Goal: Check status: Check status

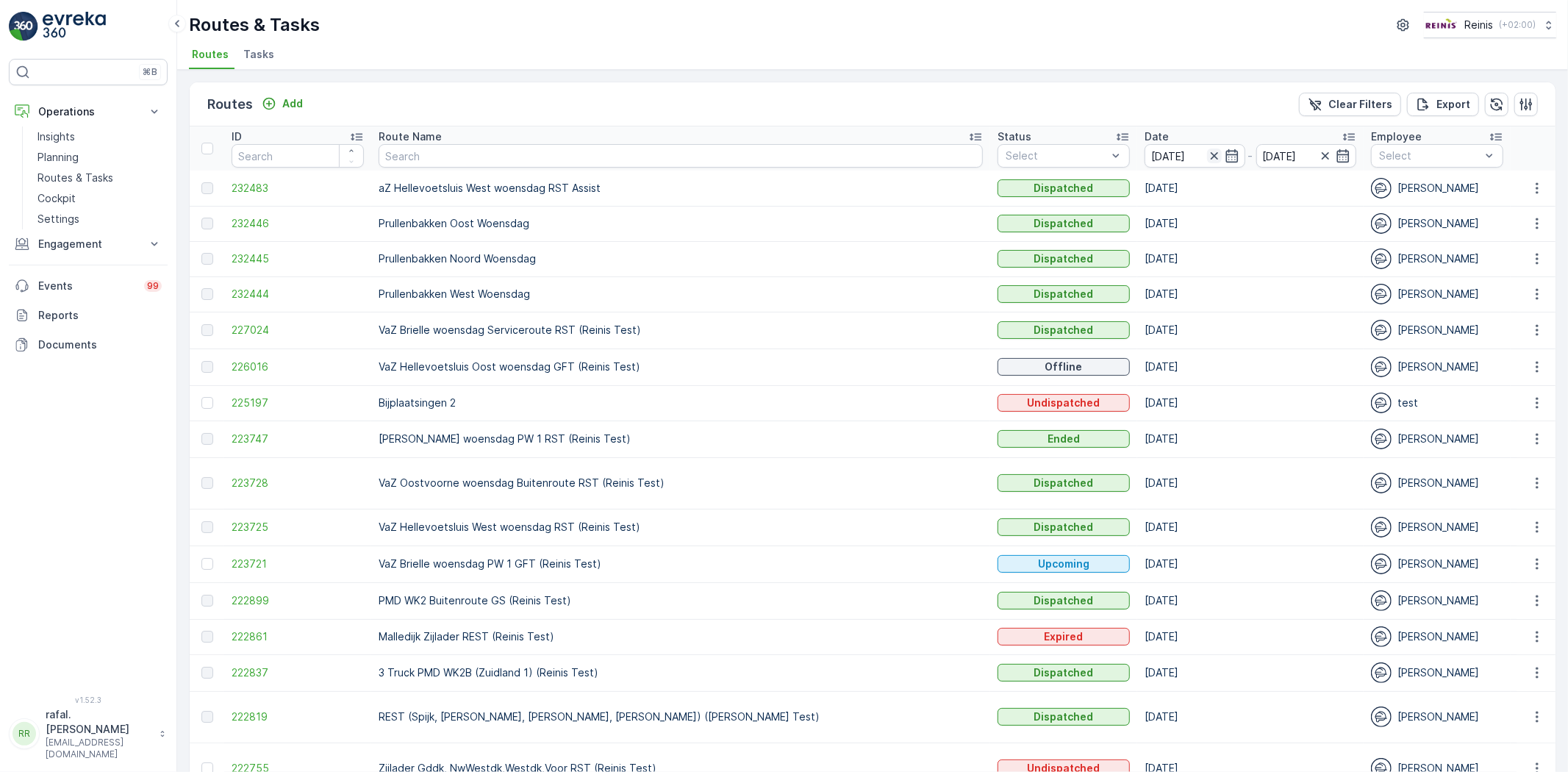
click at [1210, 155] on icon "button" at bounding box center [1214, 156] width 8 height 8
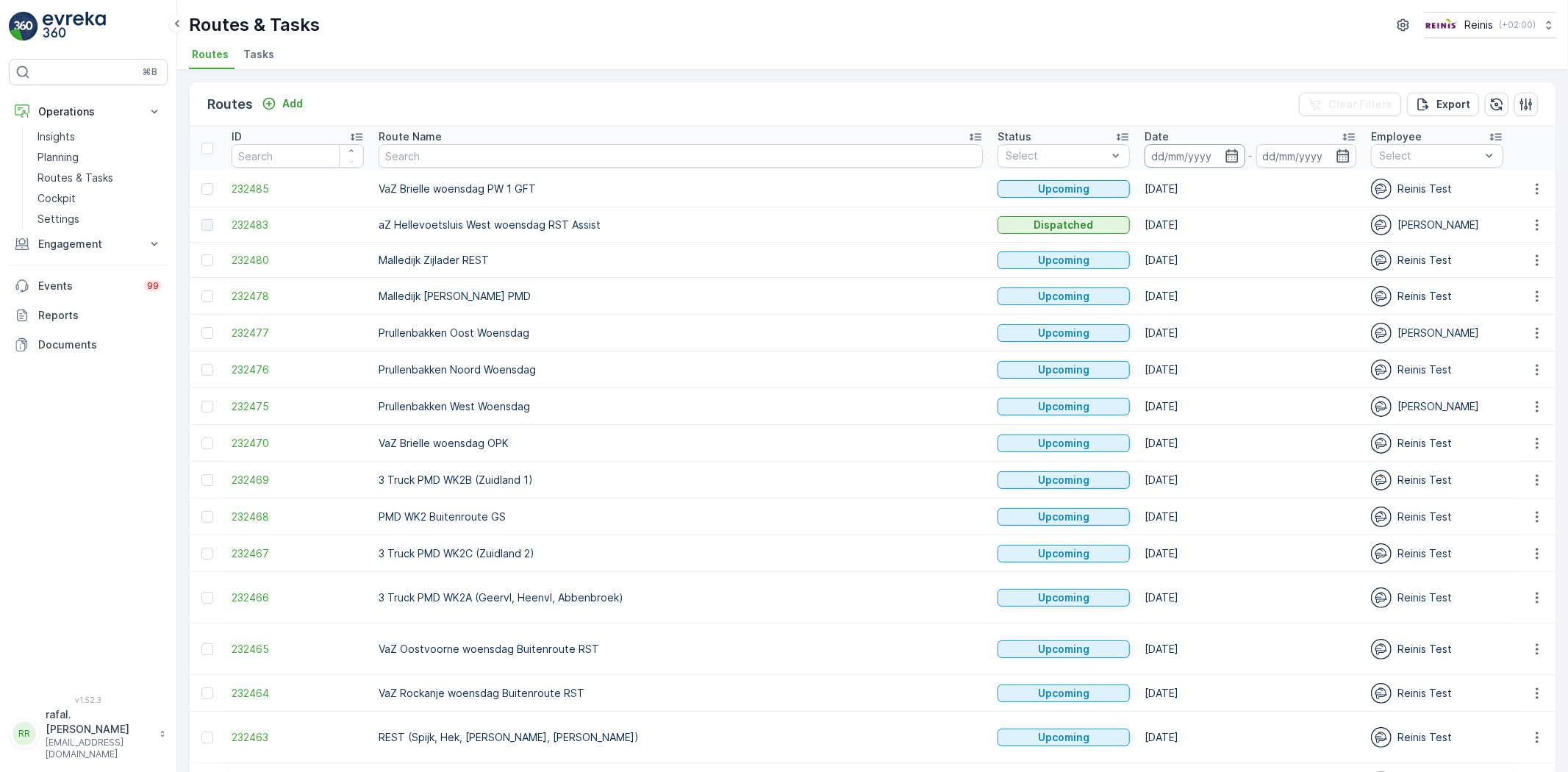
click at [1145, 144] on input at bounding box center [1195, 156] width 100 height 23
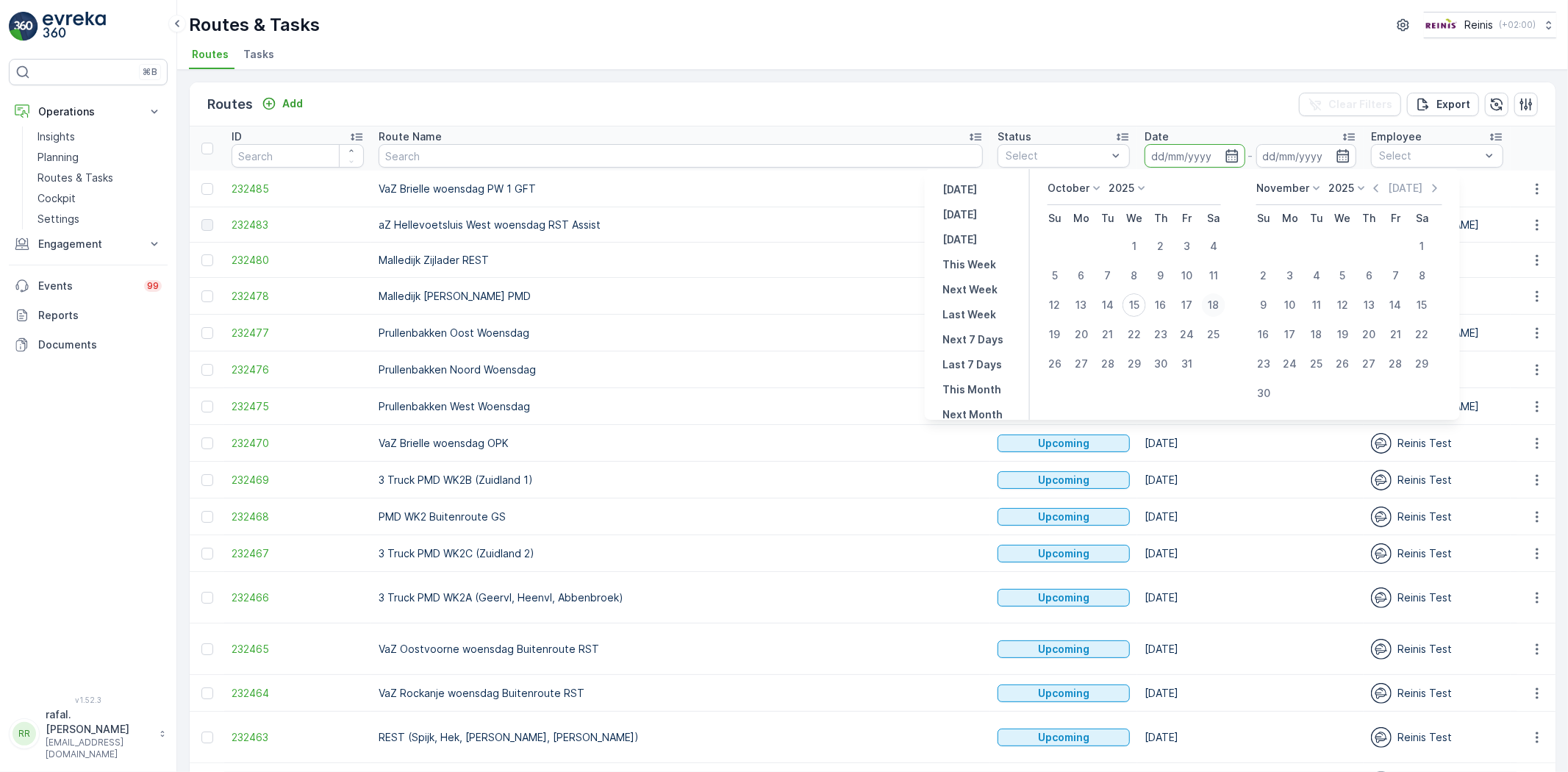
click at [1214, 299] on div "18" at bounding box center [1213, 305] width 23 height 23
type input "[DATE]"
click at [1214, 299] on div "18" at bounding box center [1213, 305] width 23 height 23
type input "[DATE]"
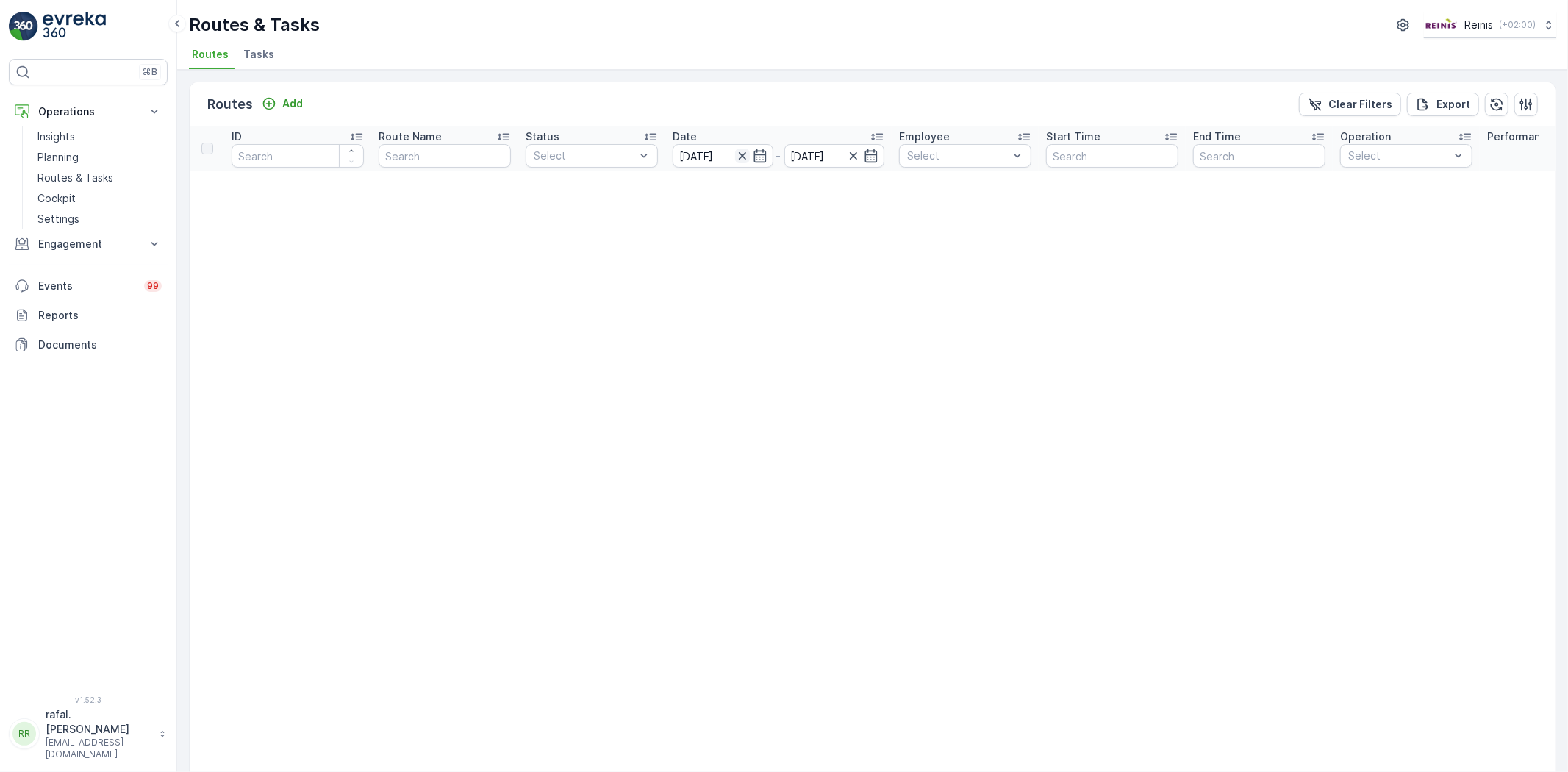
click at [746, 152] on icon "button" at bounding box center [743, 156] width 15 height 15
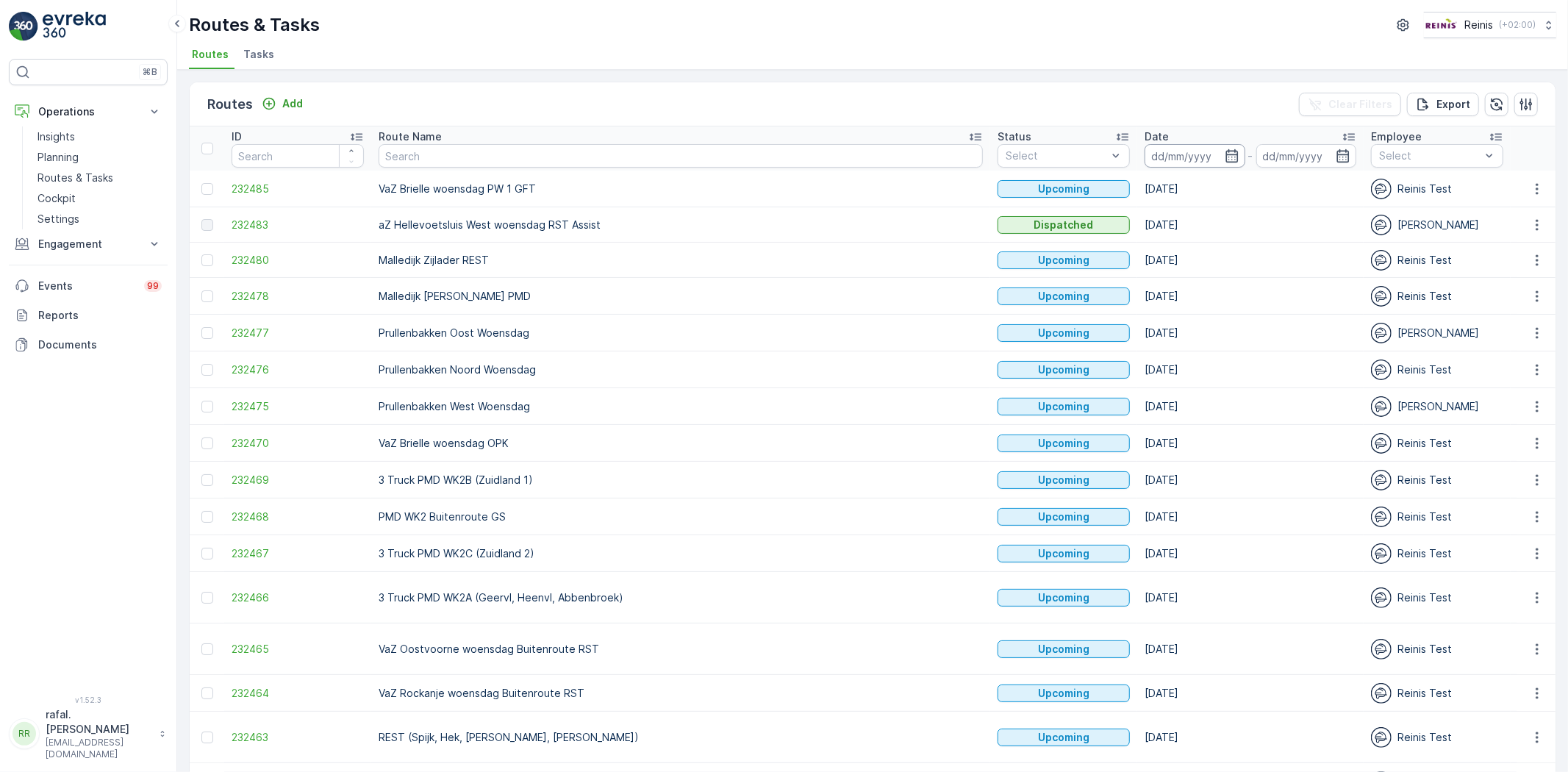
click at [1145, 151] on input at bounding box center [1195, 156] width 100 height 23
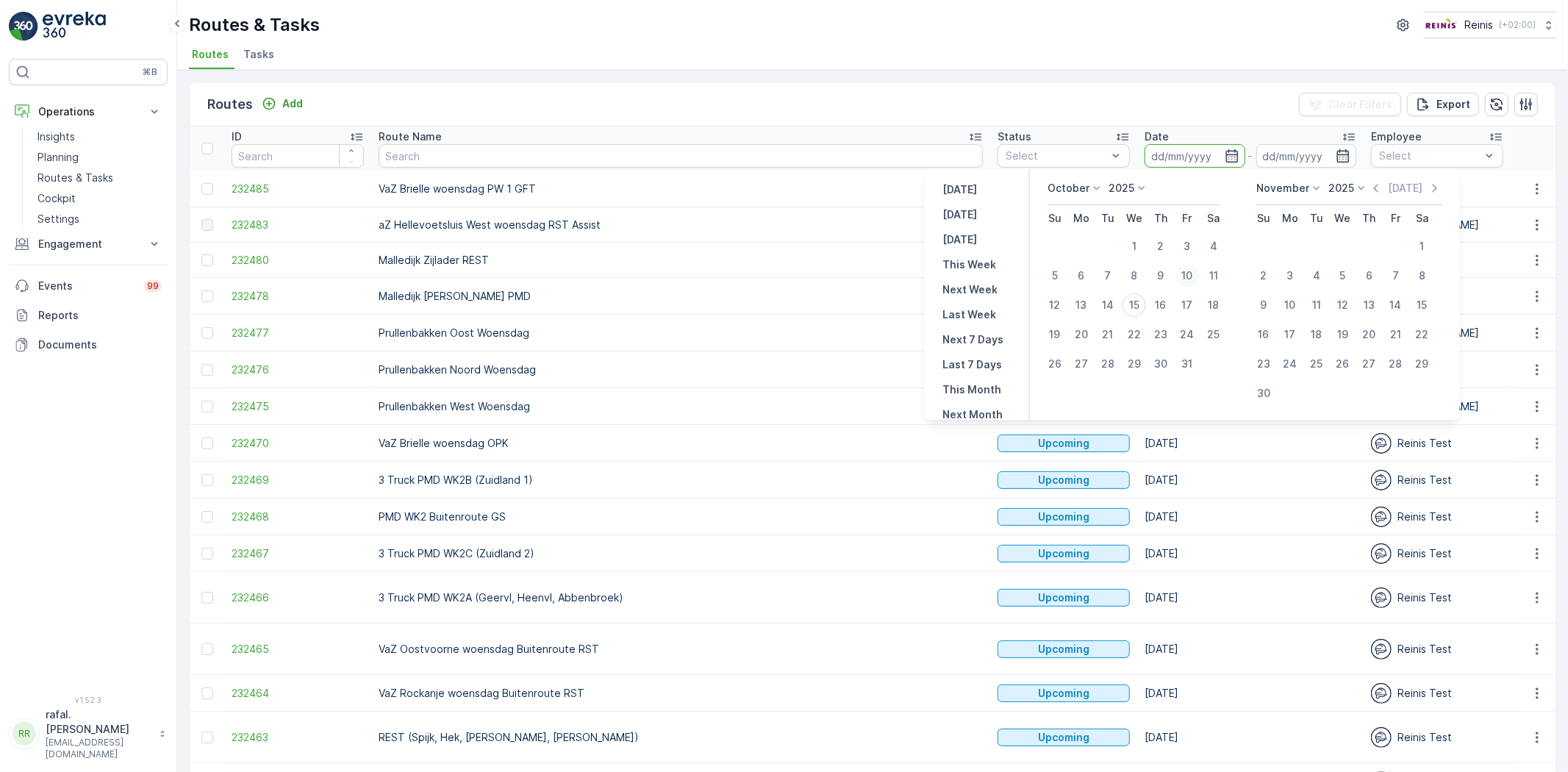
click at [1188, 268] on div "10" at bounding box center [1187, 275] width 23 height 23
type input "[DATE]"
click at [1188, 268] on div "10" at bounding box center [1187, 275] width 23 height 23
type input "[DATE]"
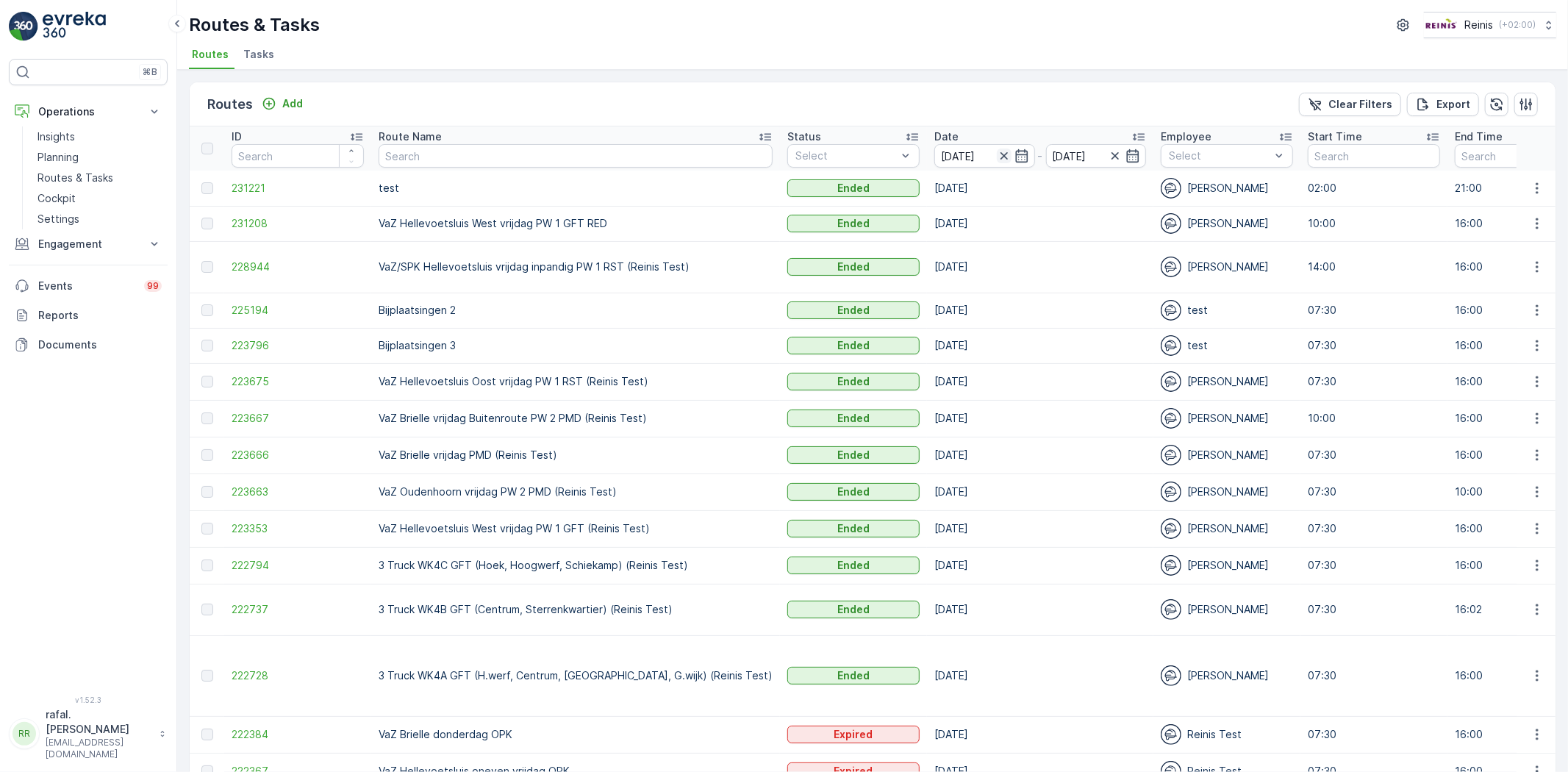
click at [997, 152] on icon "button" at bounding box center [1004, 156] width 15 height 15
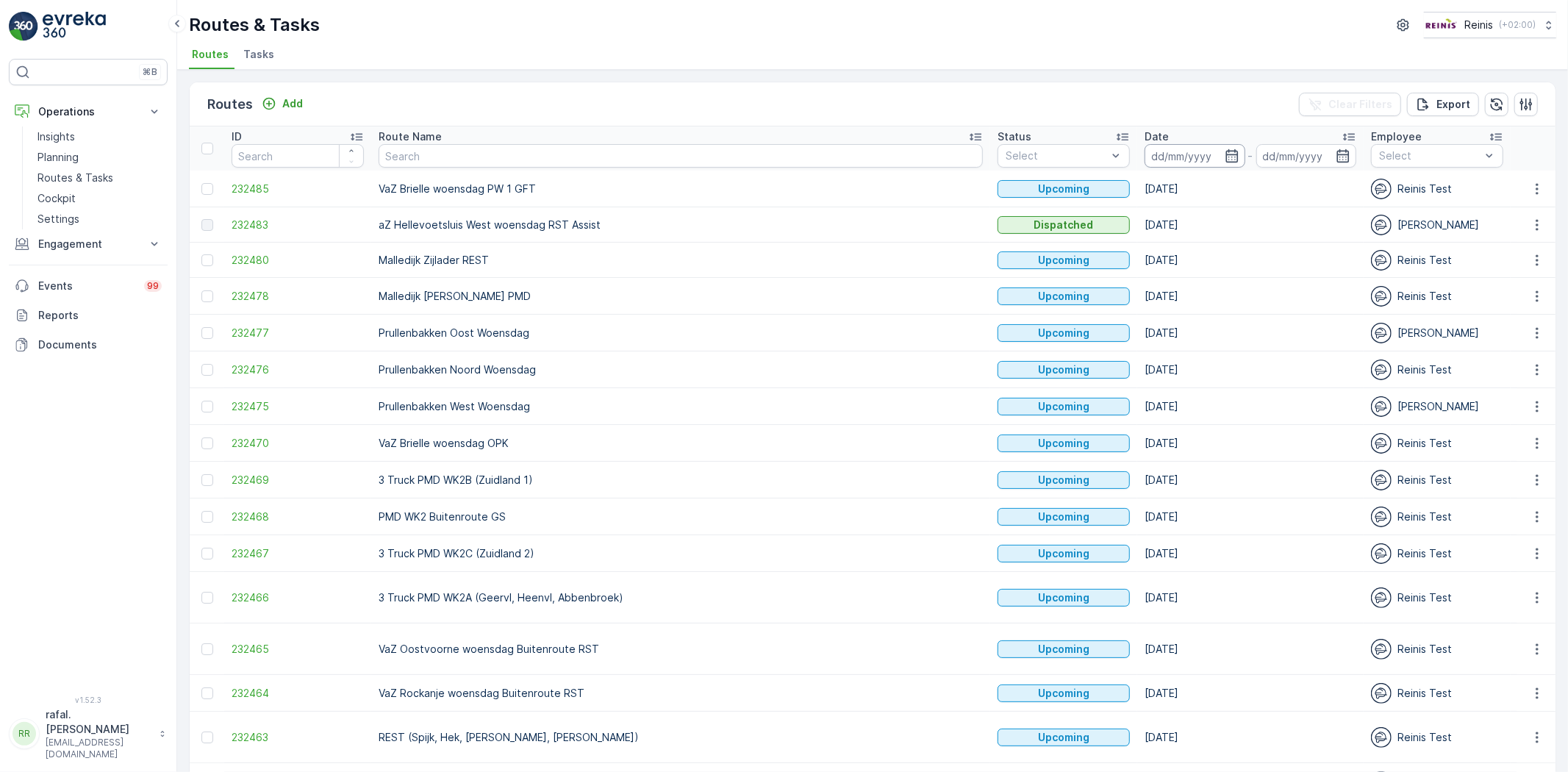
click at [1145, 153] on input at bounding box center [1195, 156] width 100 height 23
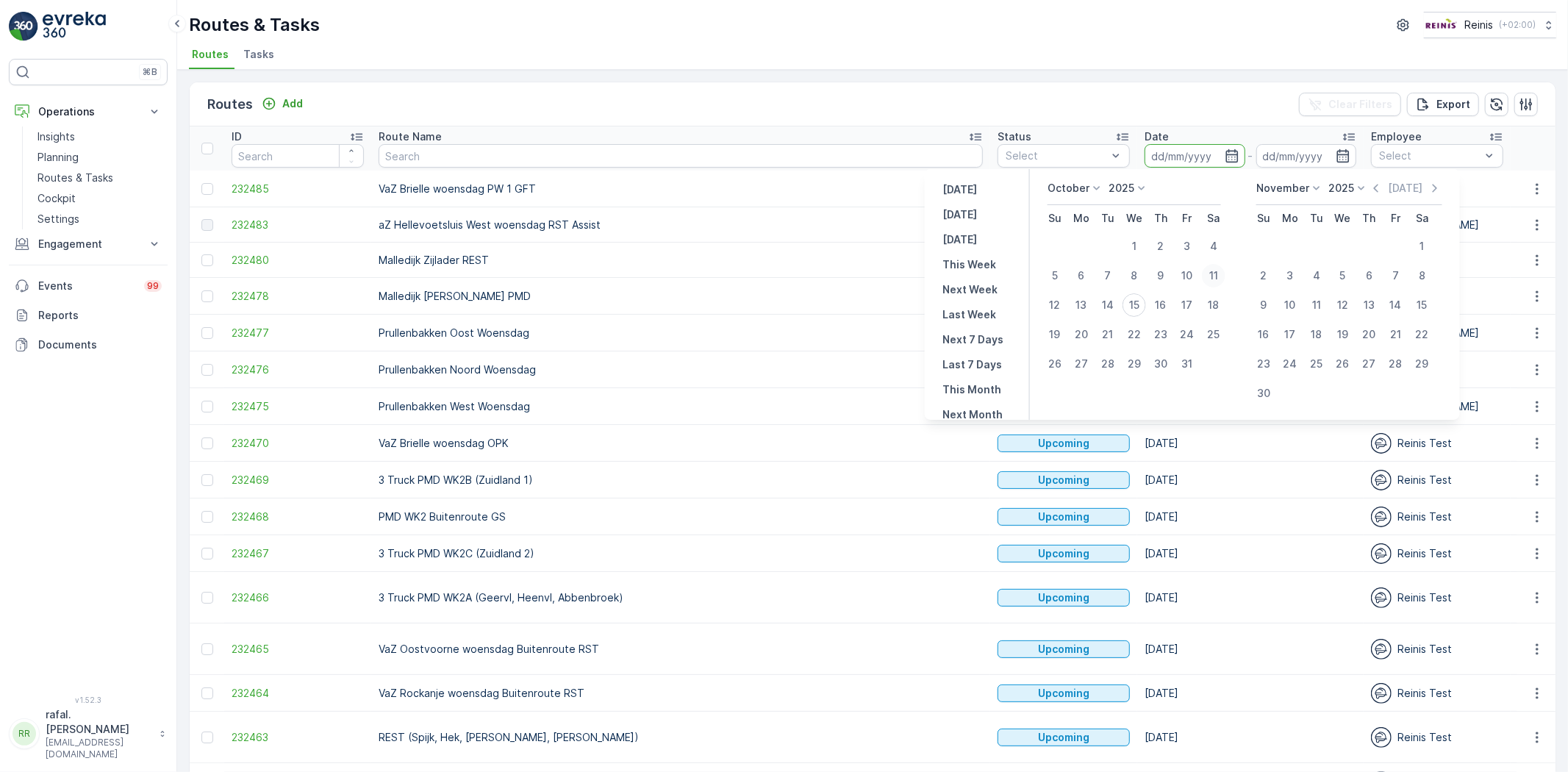
click at [1218, 269] on div "11" at bounding box center [1213, 275] width 23 height 23
type input "[DATE]"
click at [1218, 269] on div "11" at bounding box center [1213, 275] width 23 height 23
type input "[DATE]"
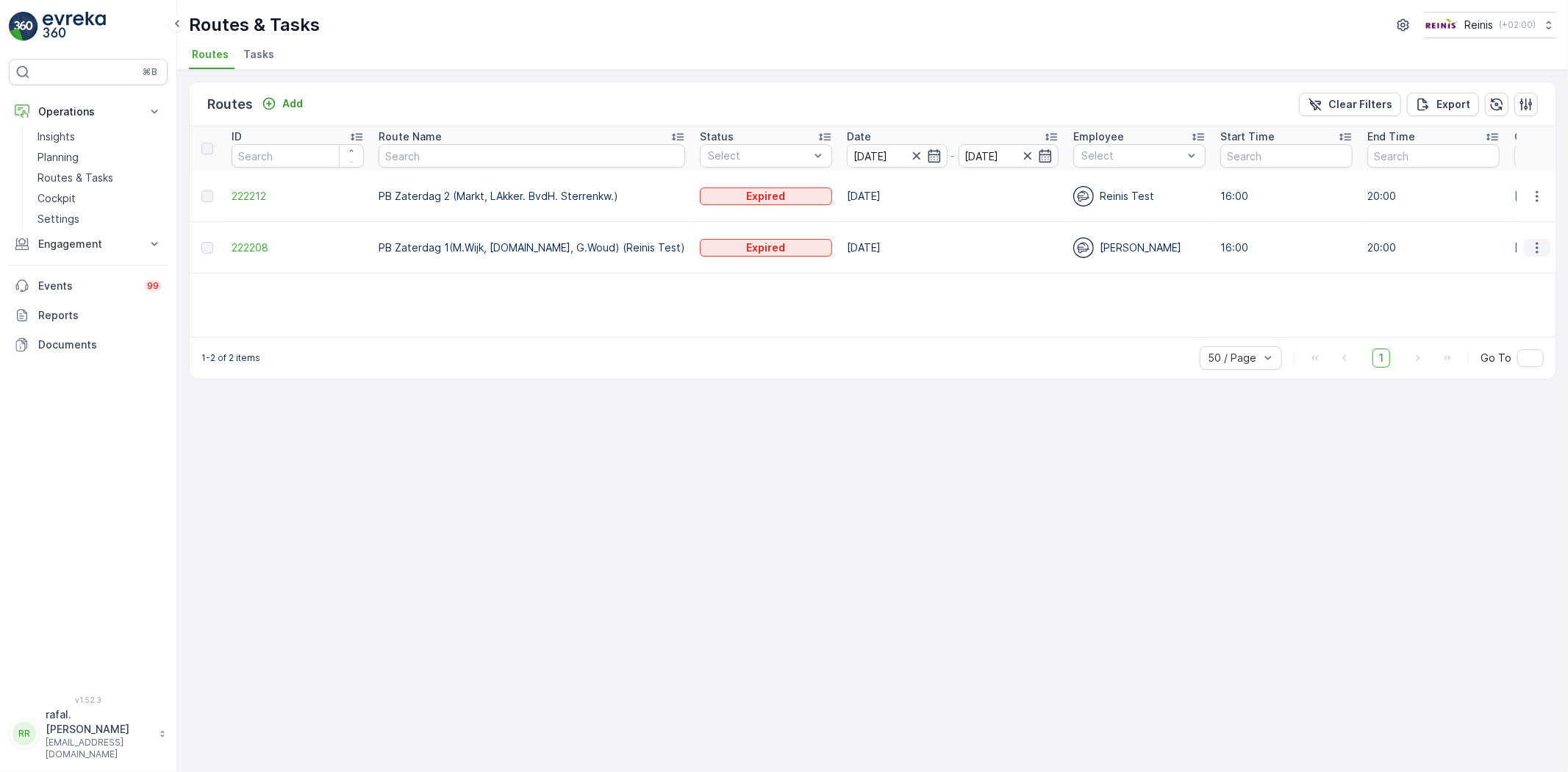
click at [1539, 243] on icon "button" at bounding box center [1537, 248] width 15 height 15
click at [1523, 260] on span "See More Details" at bounding box center [1502, 263] width 85 height 15
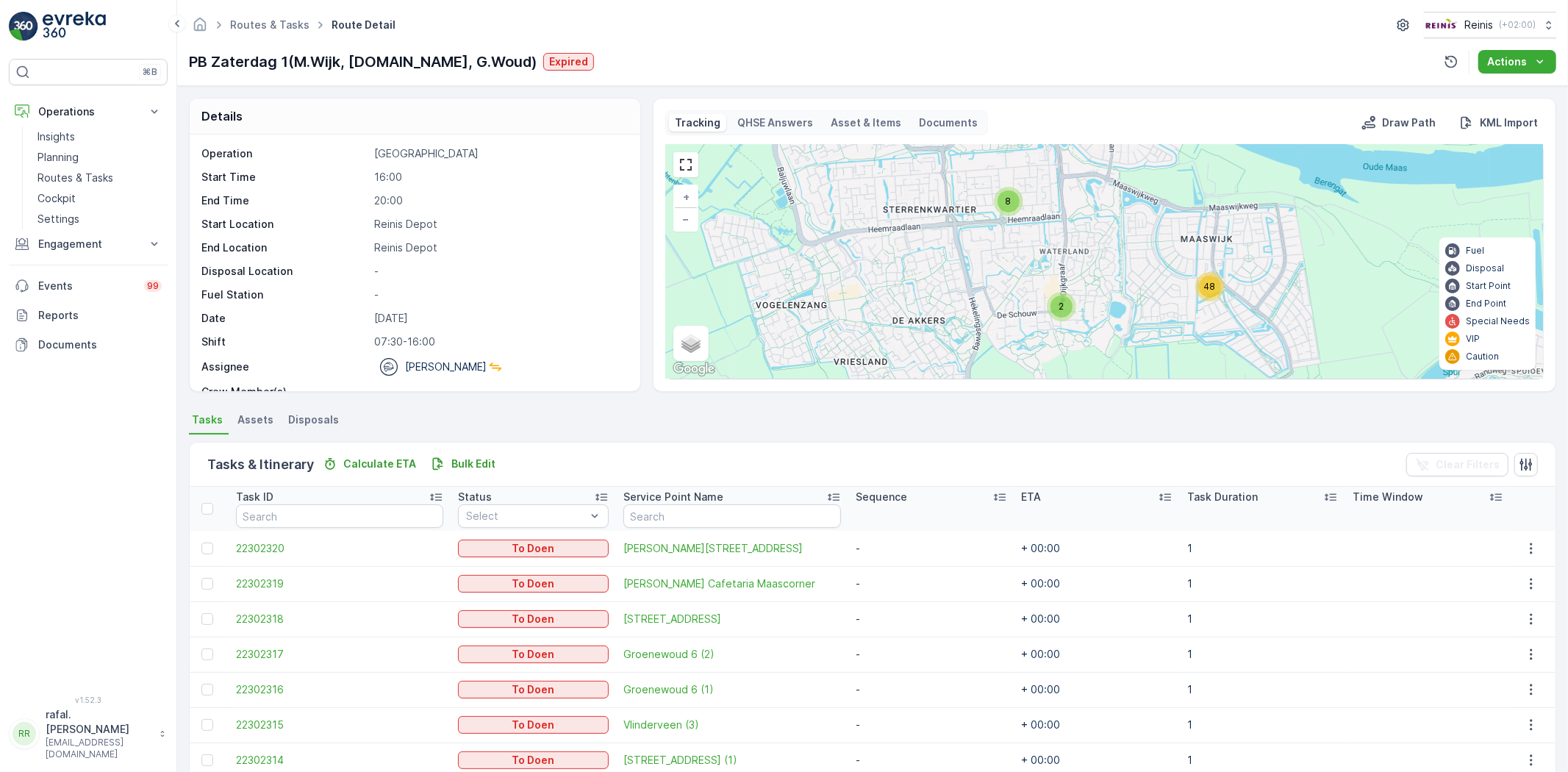
drag, startPoint x: 1214, startPoint y: 310, endPoint x: 1310, endPoint y: 306, distance: 96.1
click at [1333, 321] on div "8 38 2 48 + − Satellite Roadmap Terrain Hybrid Leaflet Keyboard shortcuts Map D…" at bounding box center [1104, 261] width 877 height 234
drag, startPoint x: 677, startPoint y: 158, endPoint x: 680, endPoint y: 226, distance: 68.1
click at [678, 158] on link at bounding box center [686, 165] width 23 height 23
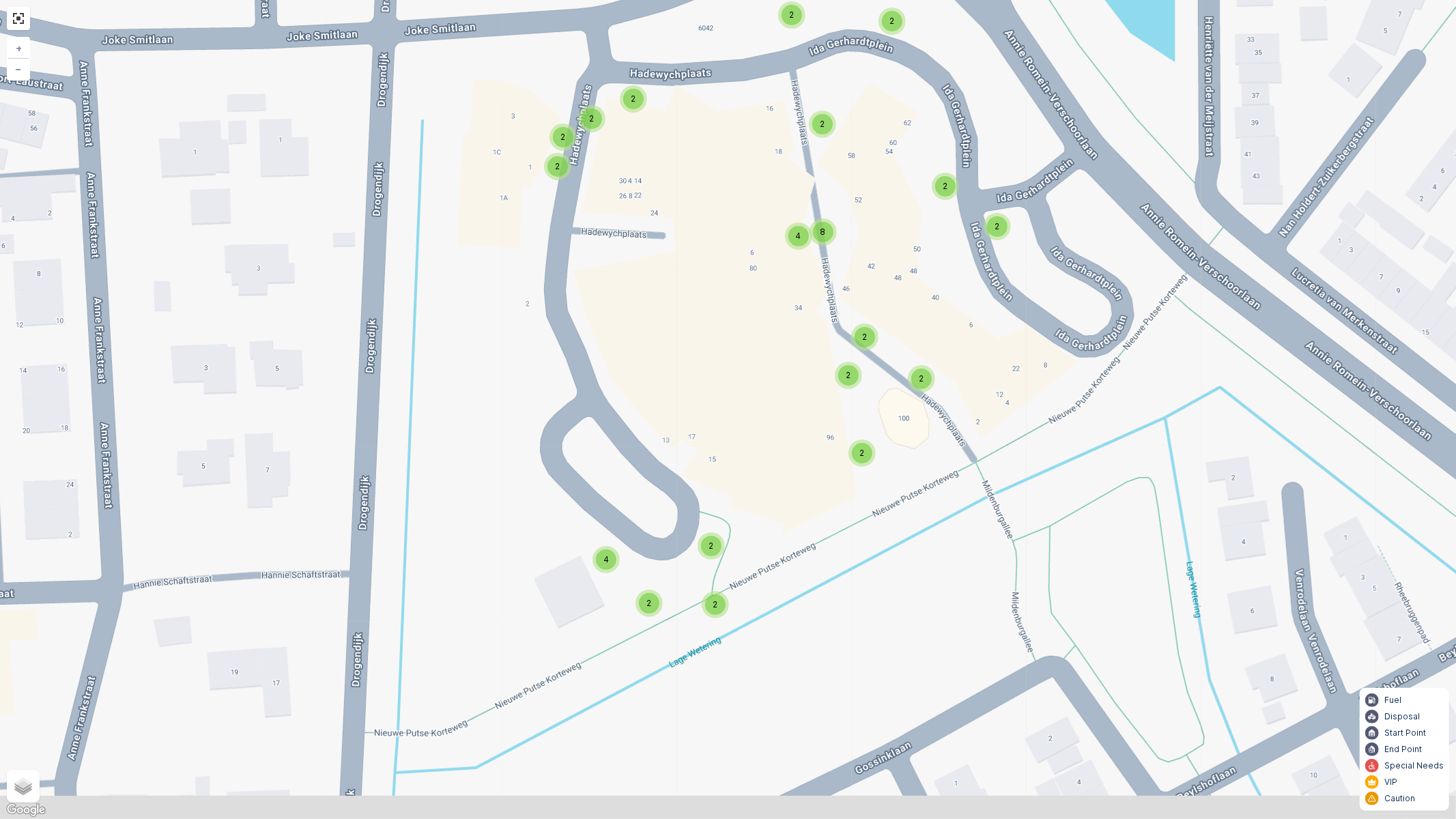
drag, startPoint x: 960, startPoint y: 548, endPoint x: 1007, endPoint y: 405, distance: 150.5
click at [1008, 405] on div "4 2 2 4 2 2 4 2 2 2 2 2 4 2 2 2 2 2 2 2 2 2 2 2 2 4 2 2 2 2 2 2 2 2 2 2 2 4 8 +…" at bounding box center [728, 410] width 1456 height 819
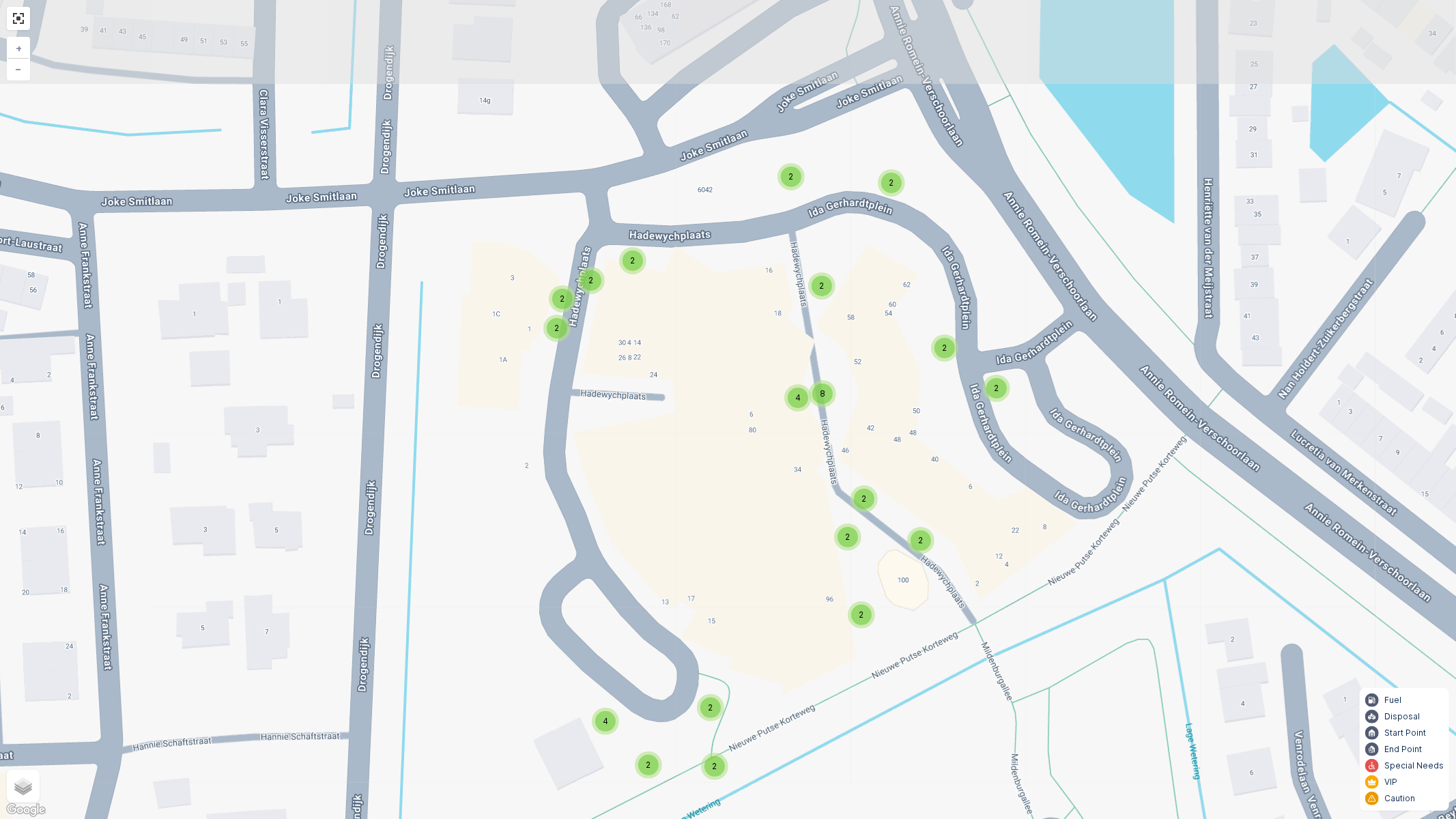
drag, startPoint x: 831, startPoint y: 549, endPoint x: 731, endPoint y: 708, distance: 187.8
click at [727, 716] on div "4 2 2 4 2 2 4 2 2 2 2 2 4 2 2 2 2 2 2 2 2 2 2 2 2 4 2 2 2 2 2 2 2 2 2 2 2 4 8 +…" at bounding box center [728, 410] width 1456 height 819
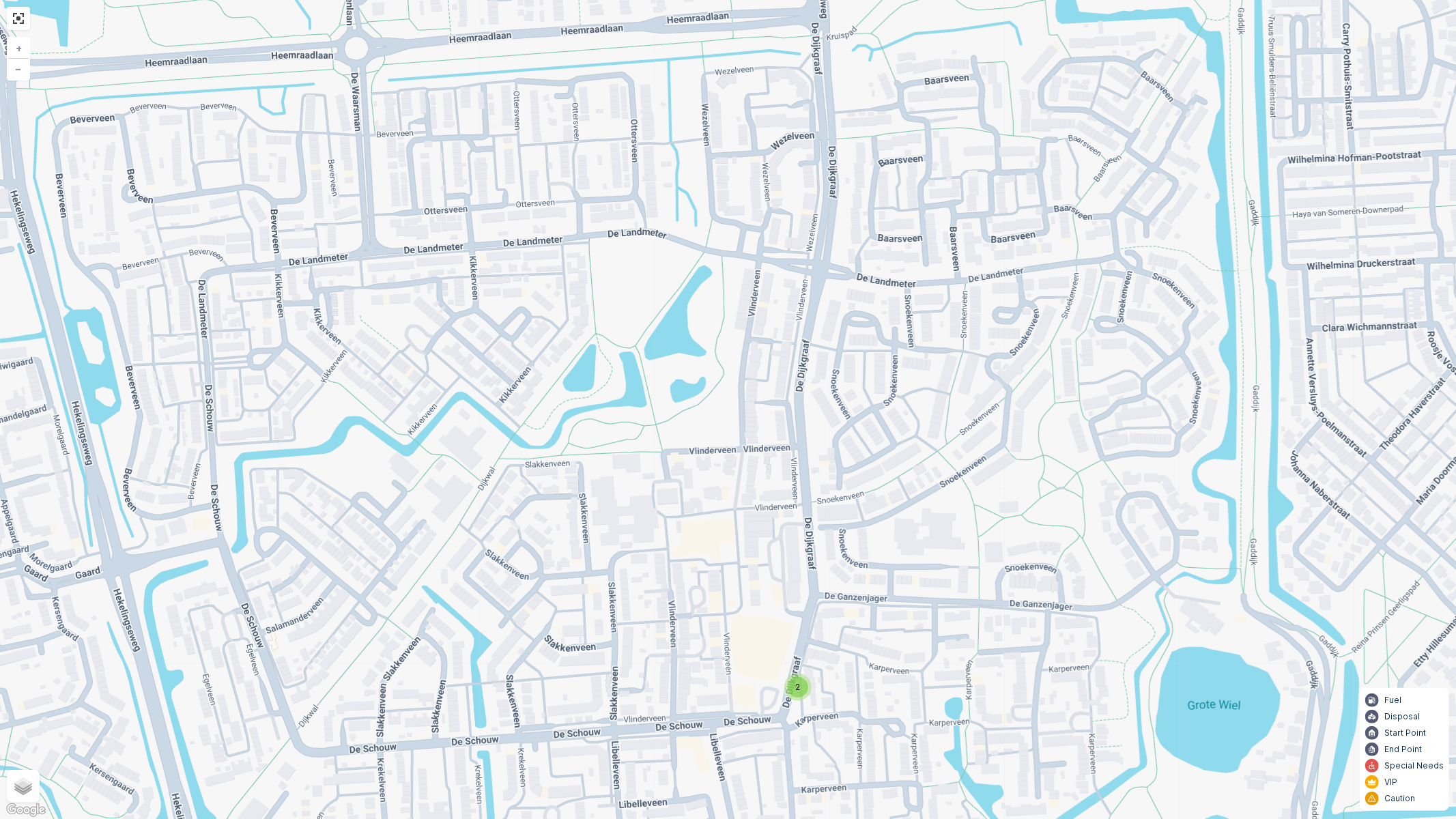
drag, startPoint x: 568, startPoint y: 275, endPoint x: 578, endPoint y: 308, distance: 34.5
click at [578, 301] on div "4 4 4 4 4 2 4 2 6 4 4 4 2 4 10 2 4 8 8 12 + − Satellite Roadmap Terrain Hybrid …" at bounding box center [728, 410] width 1456 height 819
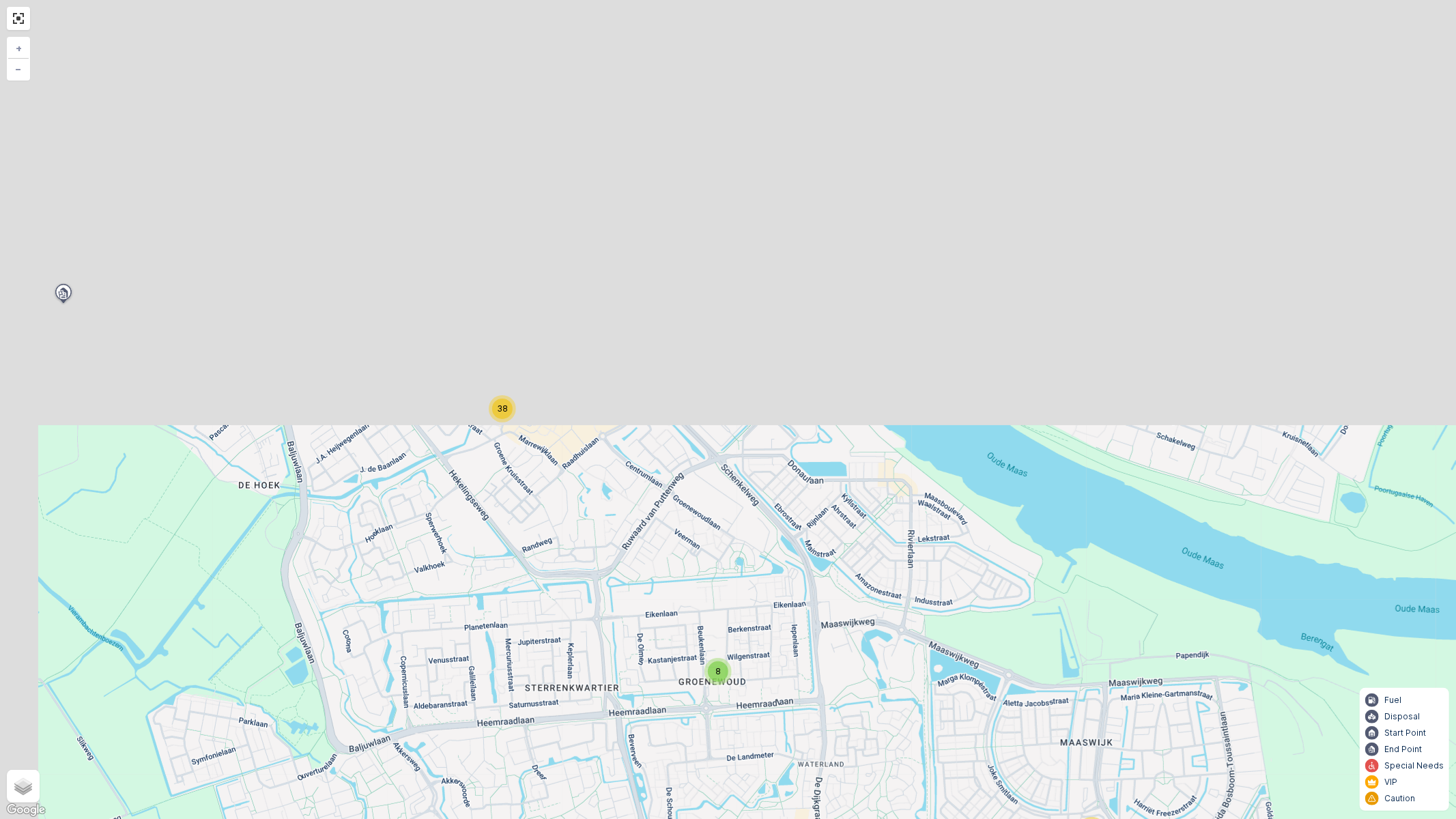
drag, startPoint x: 651, startPoint y: 213, endPoint x: 827, endPoint y: 667, distance: 486.9
click at [831, 677] on div "8 38 2 48 + − Satellite Roadmap Terrain Hybrid Leaflet Keyboard shortcuts Map D…" at bounding box center [728, 410] width 1456 height 819
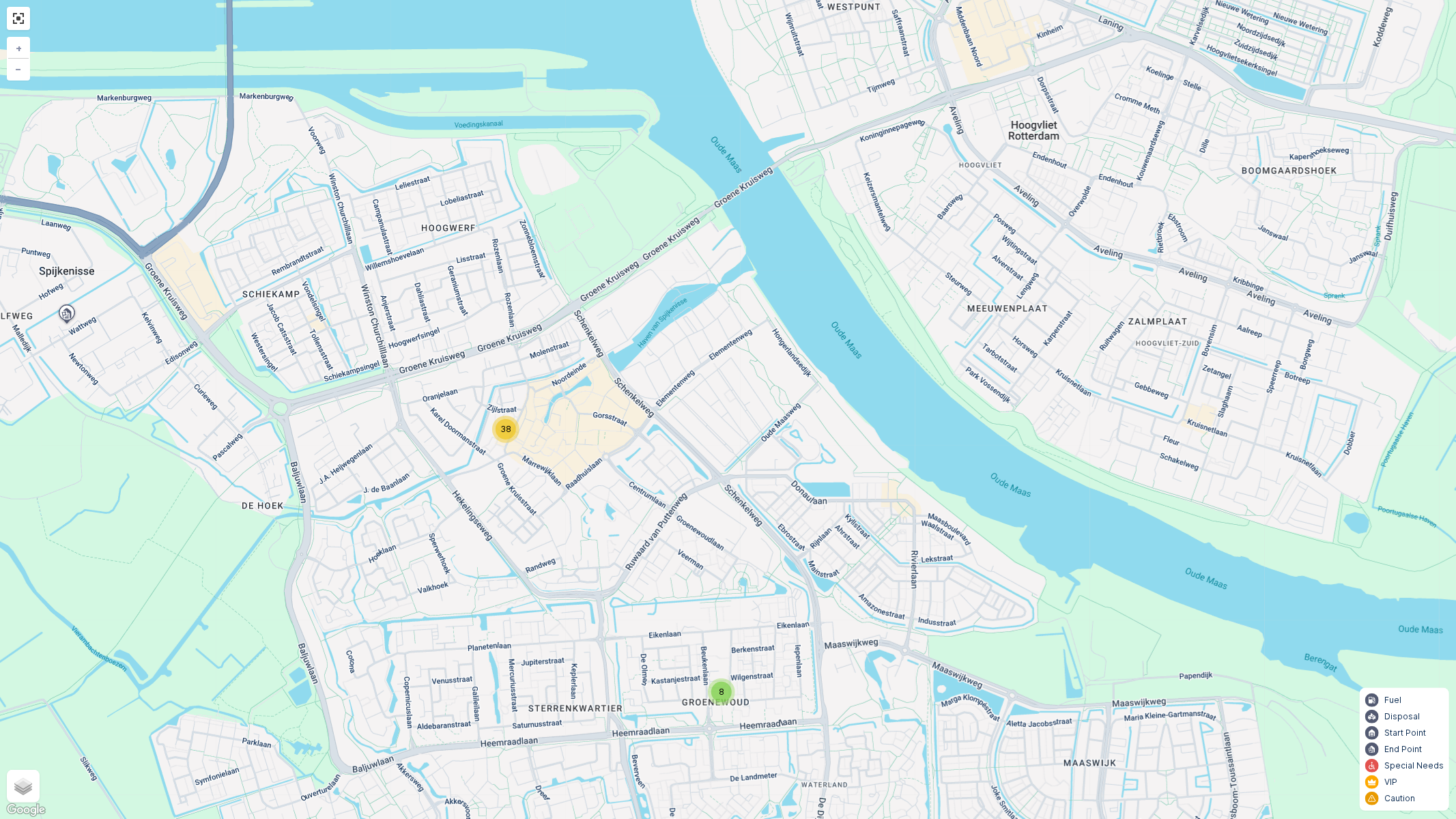
click at [582, 485] on div "8 38 2 48 + − Satellite Roadmap Terrain Hybrid Leaflet Keyboard shortcuts Map D…" at bounding box center [728, 410] width 1456 height 819
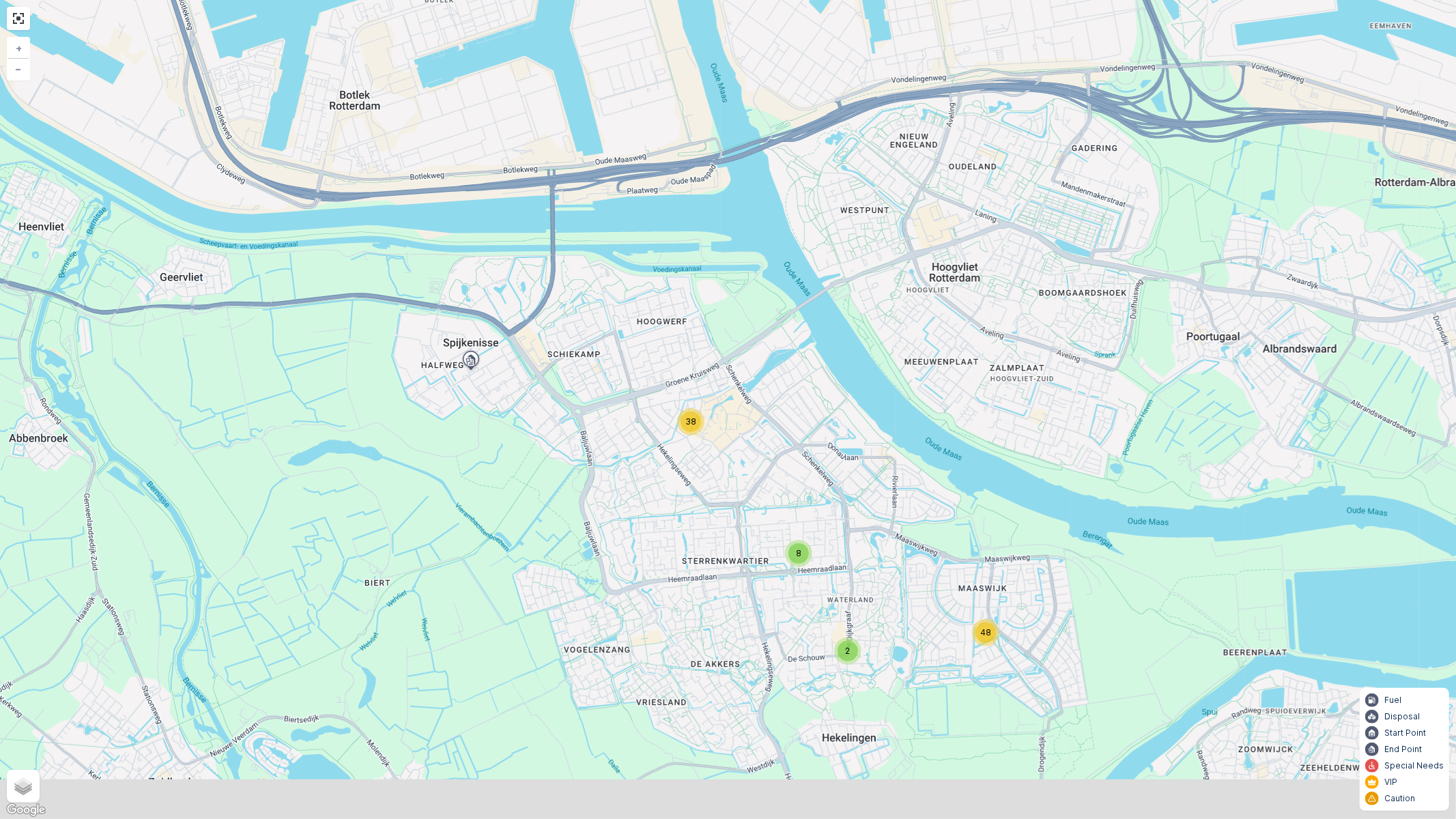
drag, startPoint x: 875, startPoint y: 546, endPoint x: 834, endPoint y: 403, distance: 148.8
click at [834, 403] on div "8 38 2 48 + − Satellite Roadmap Terrain Hybrid Leaflet Keyboard shortcuts Map D…" at bounding box center [728, 410] width 1456 height 819
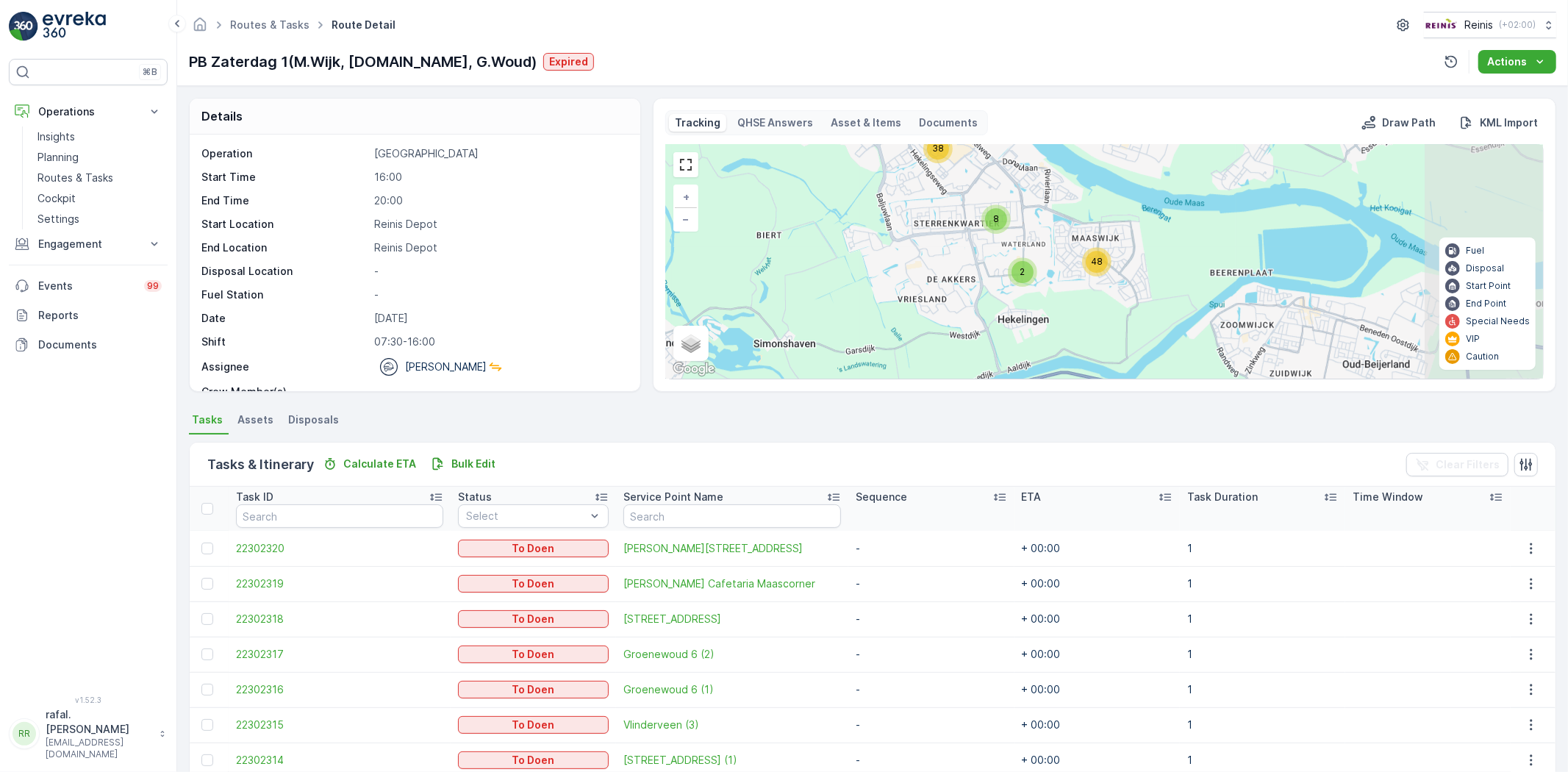
drag, startPoint x: 1174, startPoint y: 321, endPoint x: 1014, endPoint y: 220, distance: 189.2
click at [1014, 220] on div "8 38 2 48 + − Satellite Roadmap Terrain Hybrid Leaflet Keyboard shortcuts Map D…" at bounding box center [1104, 261] width 877 height 234
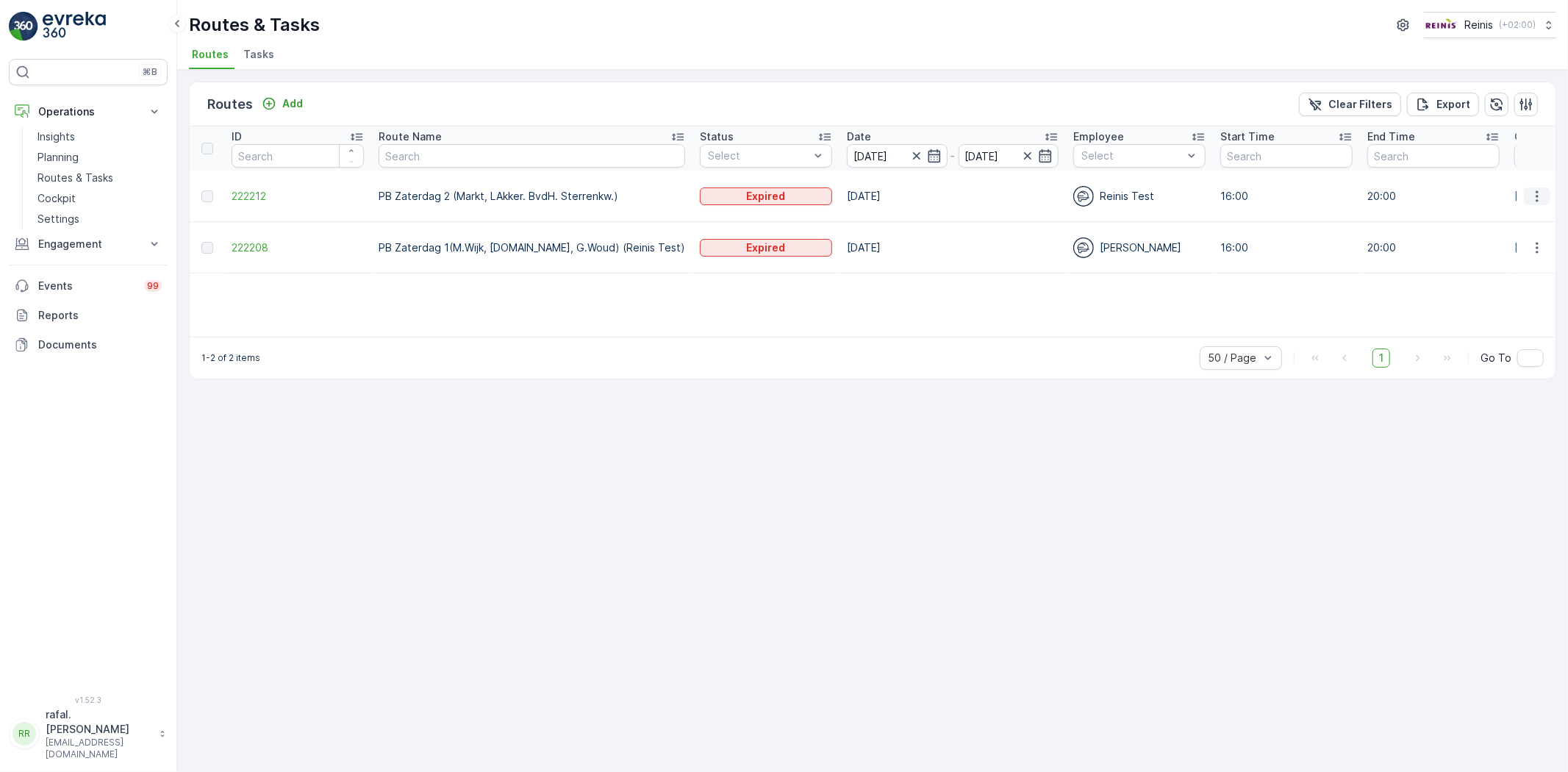
click at [1534, 189] on icon "button" at bounding box center [1537, 196] width 15 height 15
click at [1528, 211] on span "See More Details" at bounding box center [1502, 218] width 85 height 15
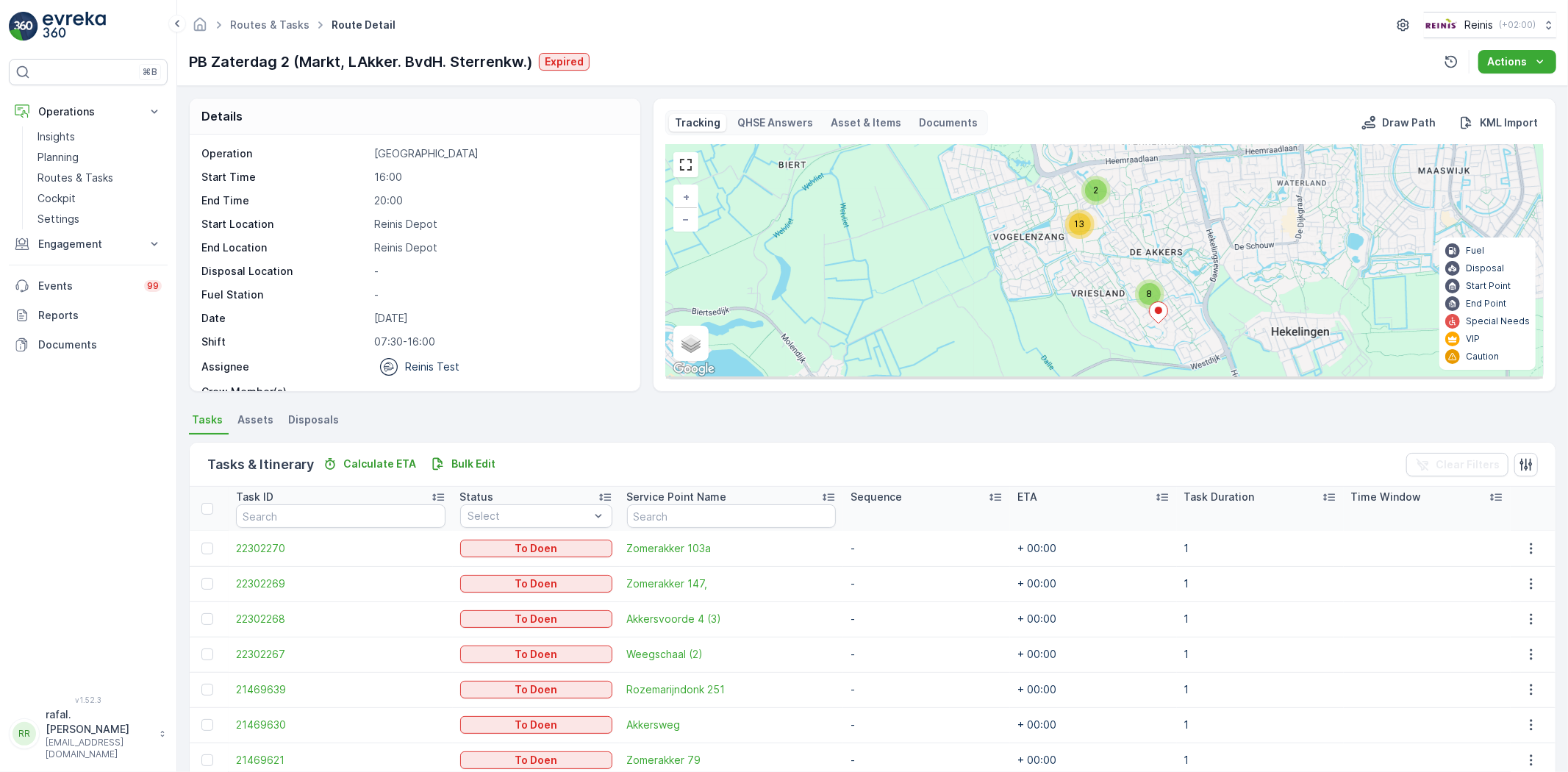
drag, startPoint x: 1299, startPoint y: 277, endPoint x: 1326, endPoint y: 253, distance: 36.1
click at [1326, 253] on div "3 2 13 8 + − Satellite Roadmap Terrain Hybrid Leaflet Keyboard shortcuts Map Da…" at bounding box center [1104, 261] width 877 height 234
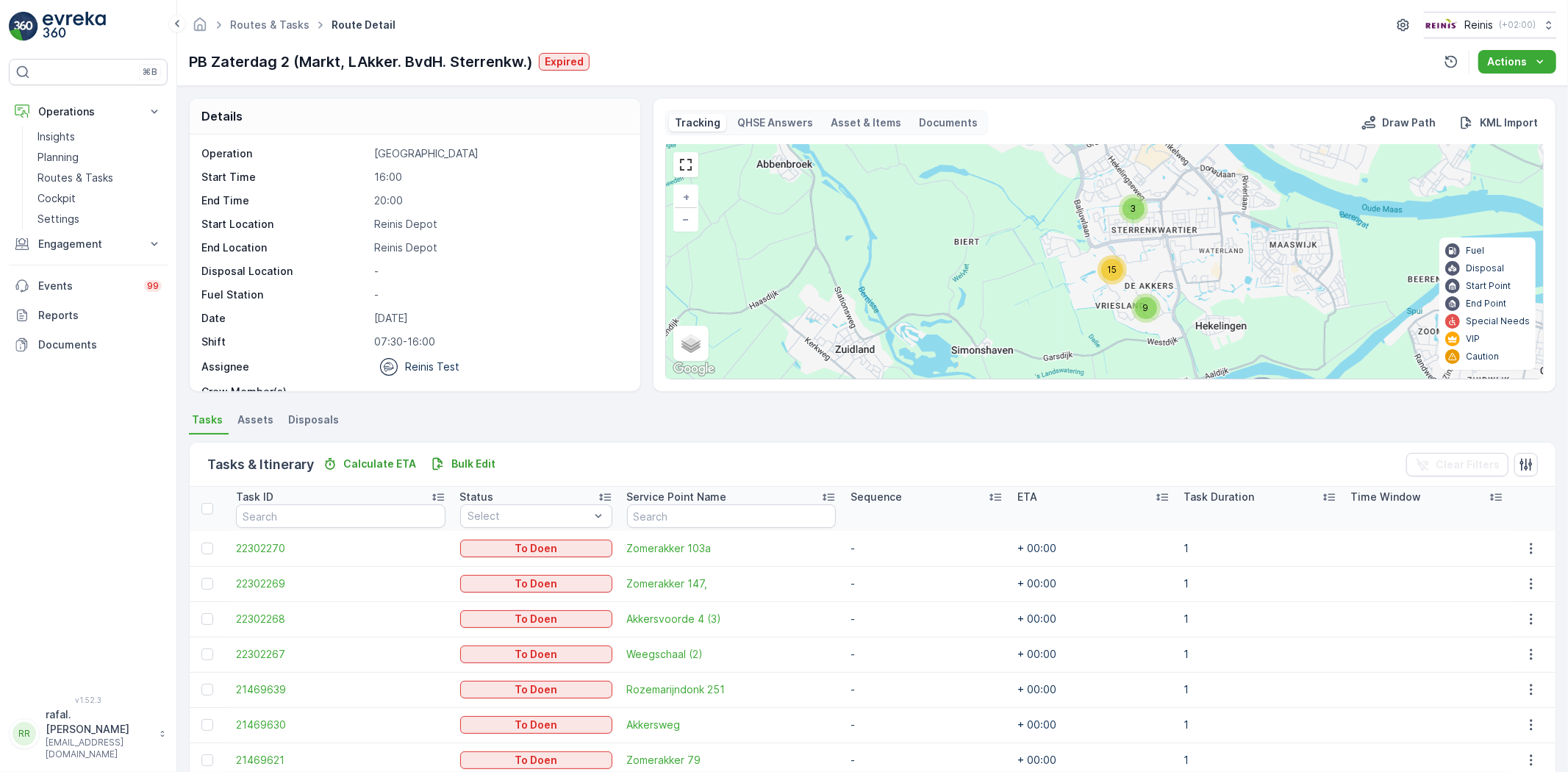
drag, startPoint x: 1286, startPoint y: 243, endPoint x: 1285, endPoint y: 263, distance: 20.0
click at [1285, 263] on div "3 15 9 + − Satellite Roadmap Terrain Hybrid Leaflet Keyboard shortcuts Map Data…" at bounding box center [1104, 261] width 877 height 234
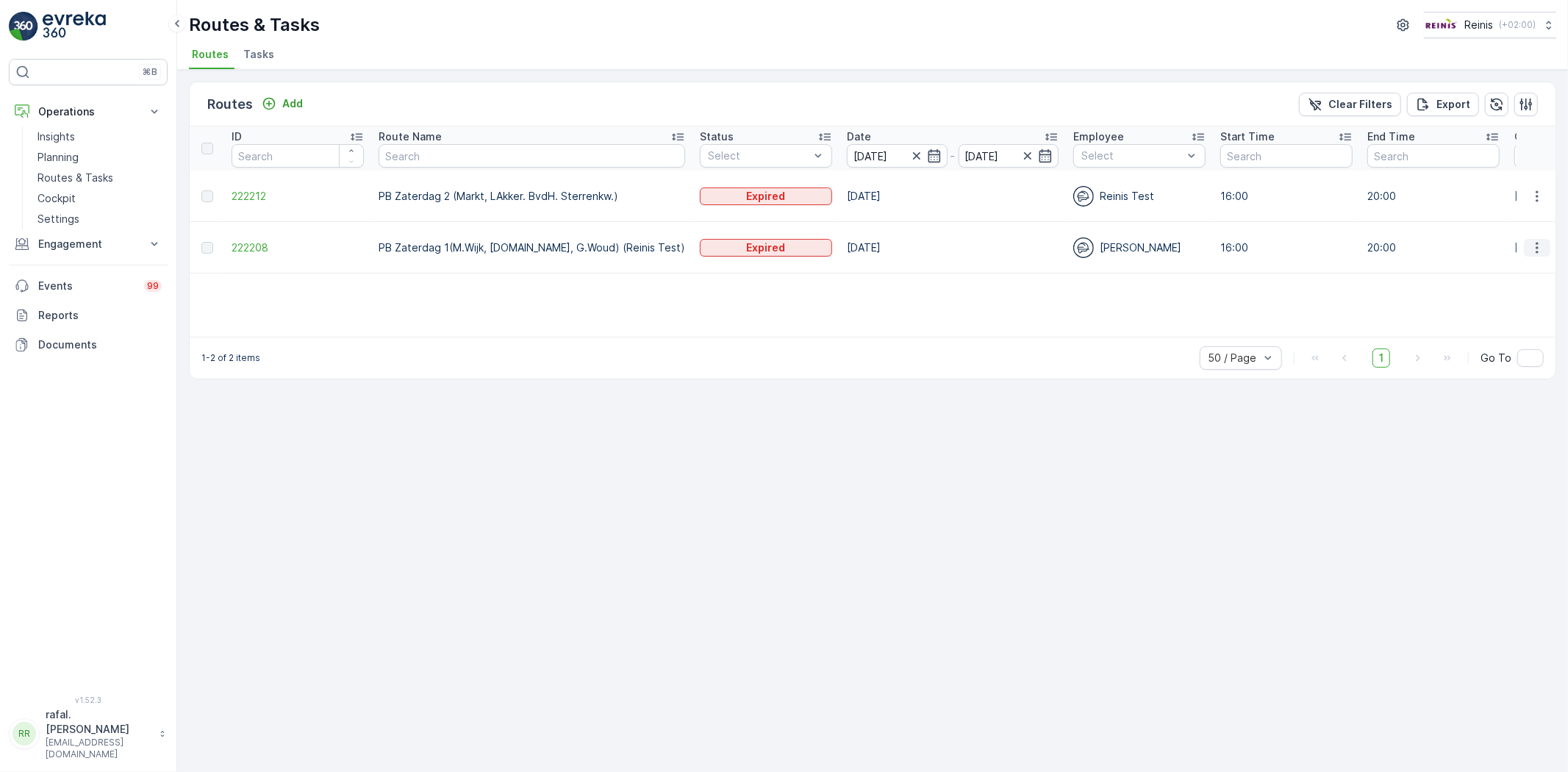
click at [1533, 240] on icon "button" at bounding box center [1537, 248] width 15 height 15
click at [1522, 255] on span "See More Details" at bounding box center [1502, 263] width 85 height 15
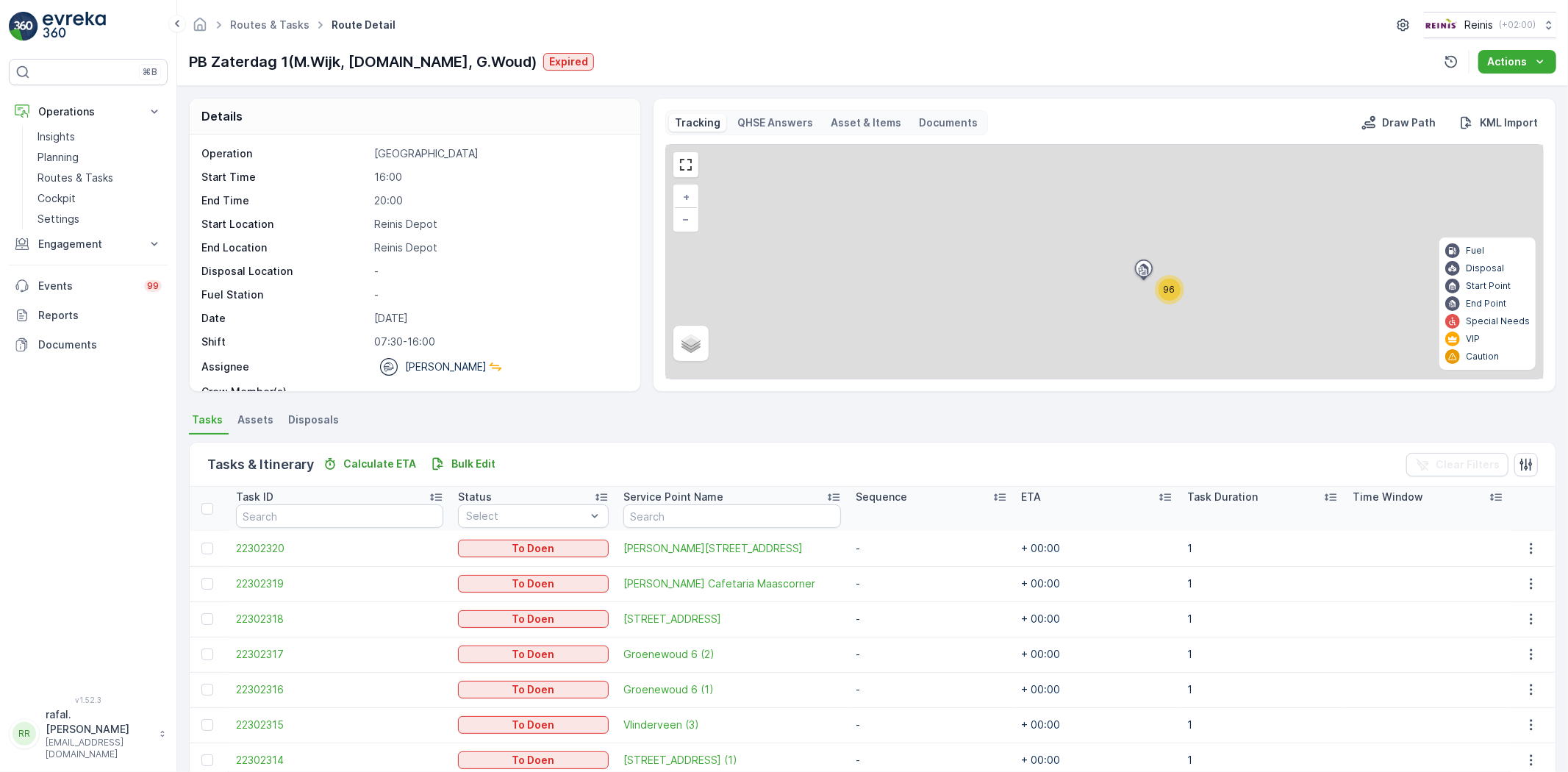
click at [1109, 324] on div "96 + − Satellite Roadmap Terrain Hybrid Leaflet Fuel Disposal Start Point End P…" at bounding box center [1104, 261] width 877 height 234
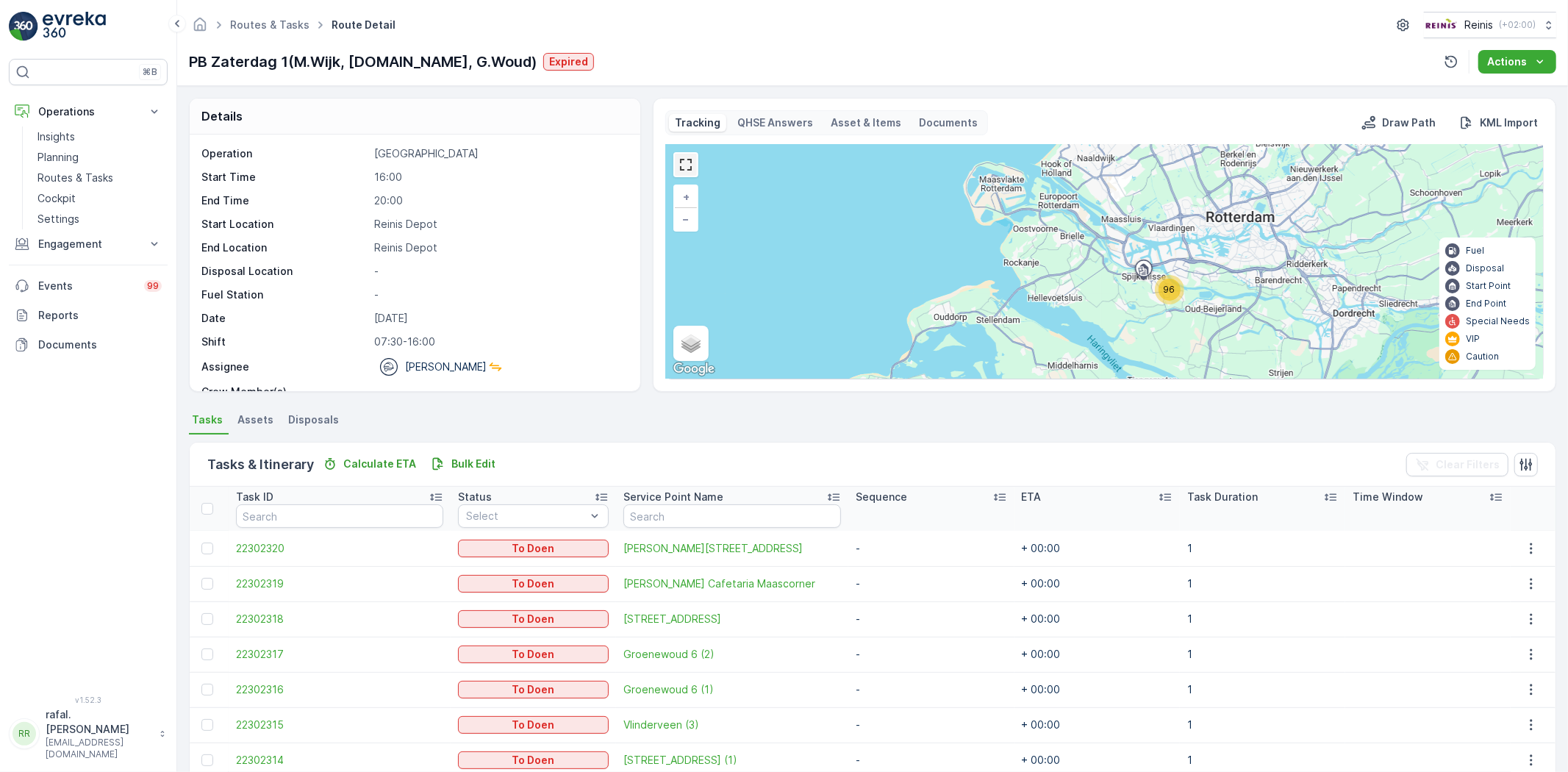
click at [692, 168] on link at bounding box center [686, 165] width 23 height 23
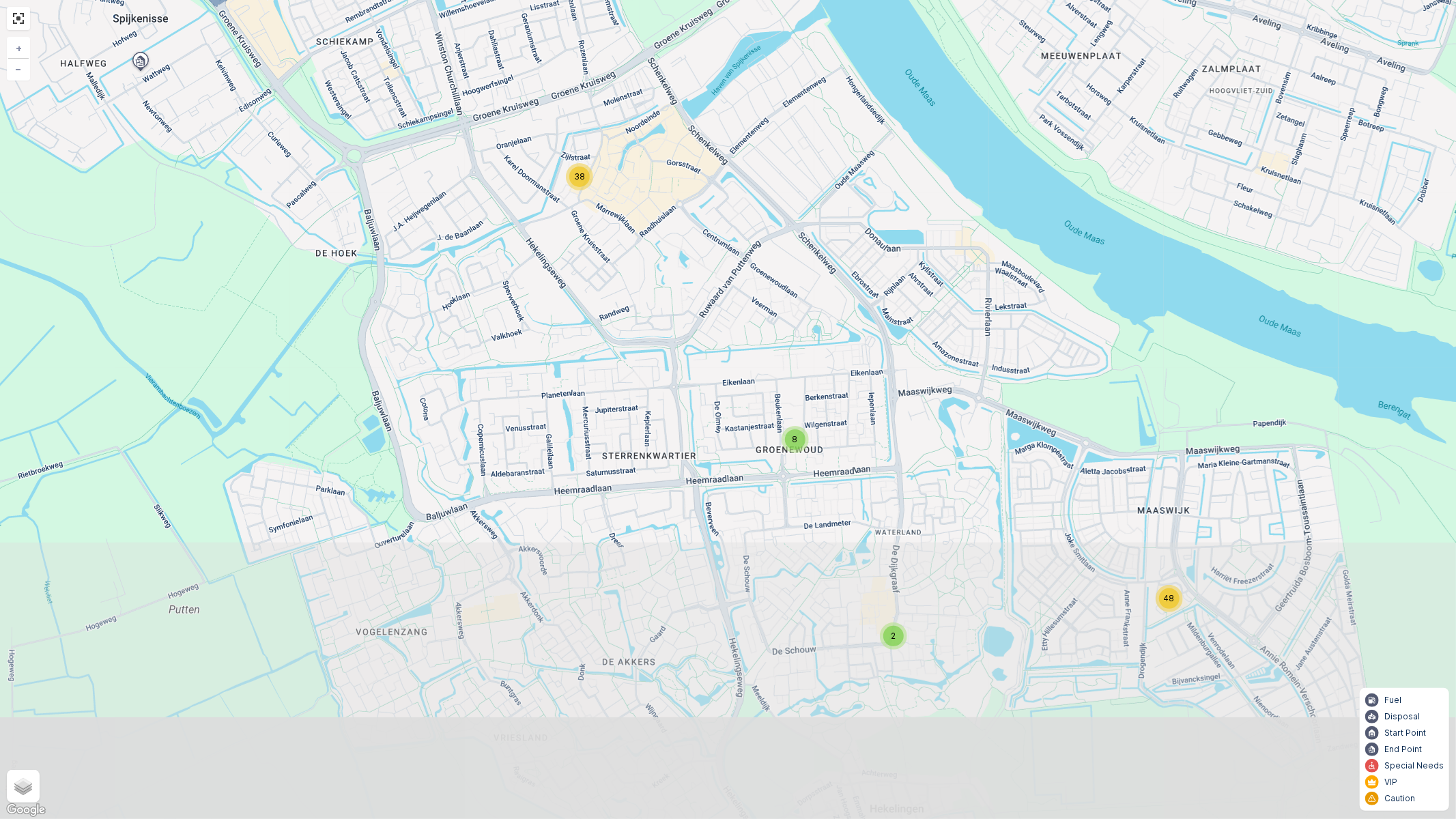
drag, startPoint x: 945, startPoint y: 500, endPoint x: 892, endPoint y: 228, distance: 277.1
click at [945, 125] on div "8 38 2 48 + − Satellite Roadmap Terrain Hybrid Leaflet Keyboard shortcuts Map D…" at bounding box center [728, 410] width 1456 height 819
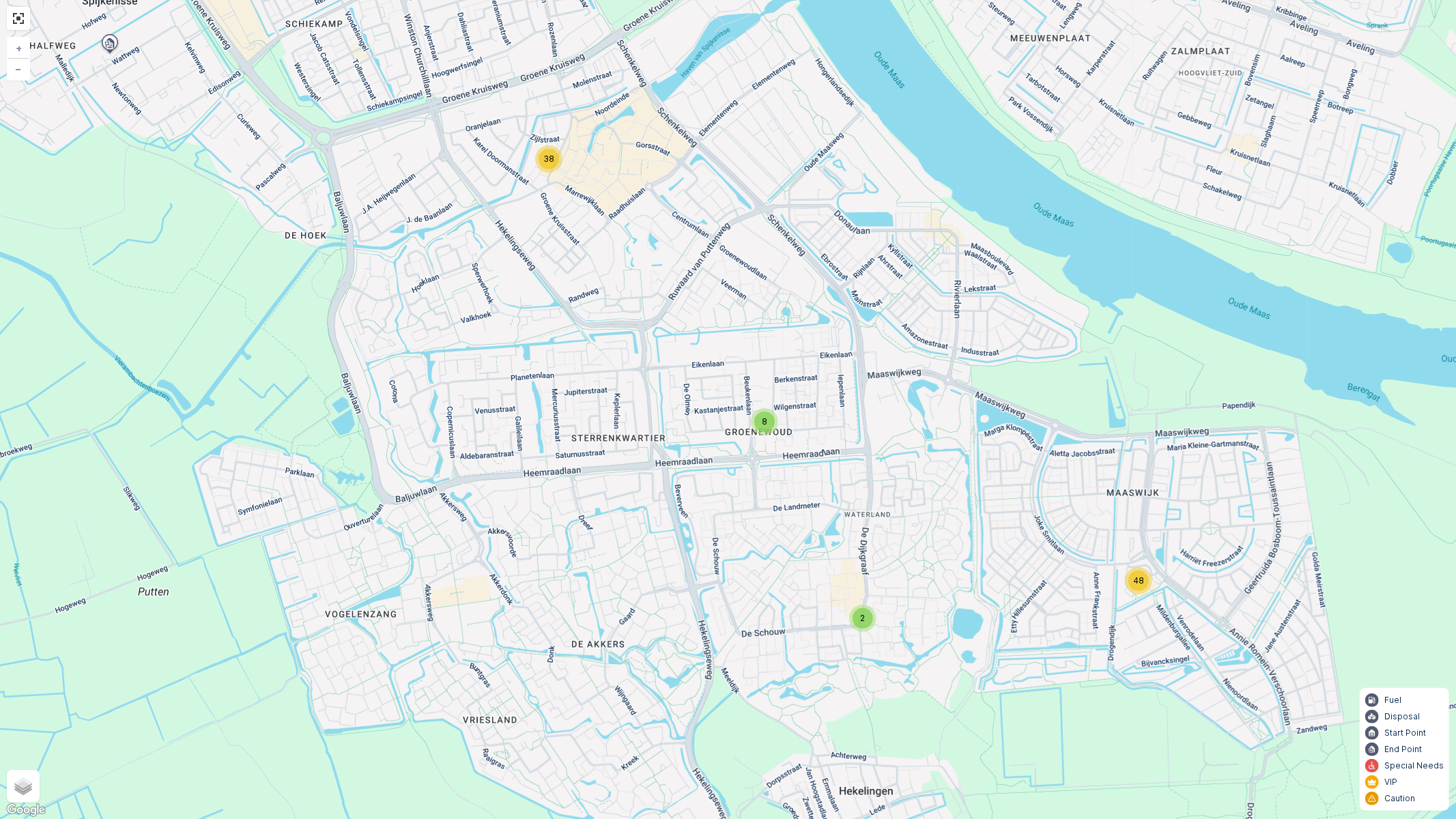
drag, startPoint x: 1095, startPoint y: 512, endPoint x: 1046, endPoint y: 491, distance: 53.3
click at [1067, 520] on div "8 38 2 48 + − Satellite Roadmap Terrain Hybrid Leaflet Keyboard shortcuts Map D…" at bounding box center [728, 410] width 1456 height 819
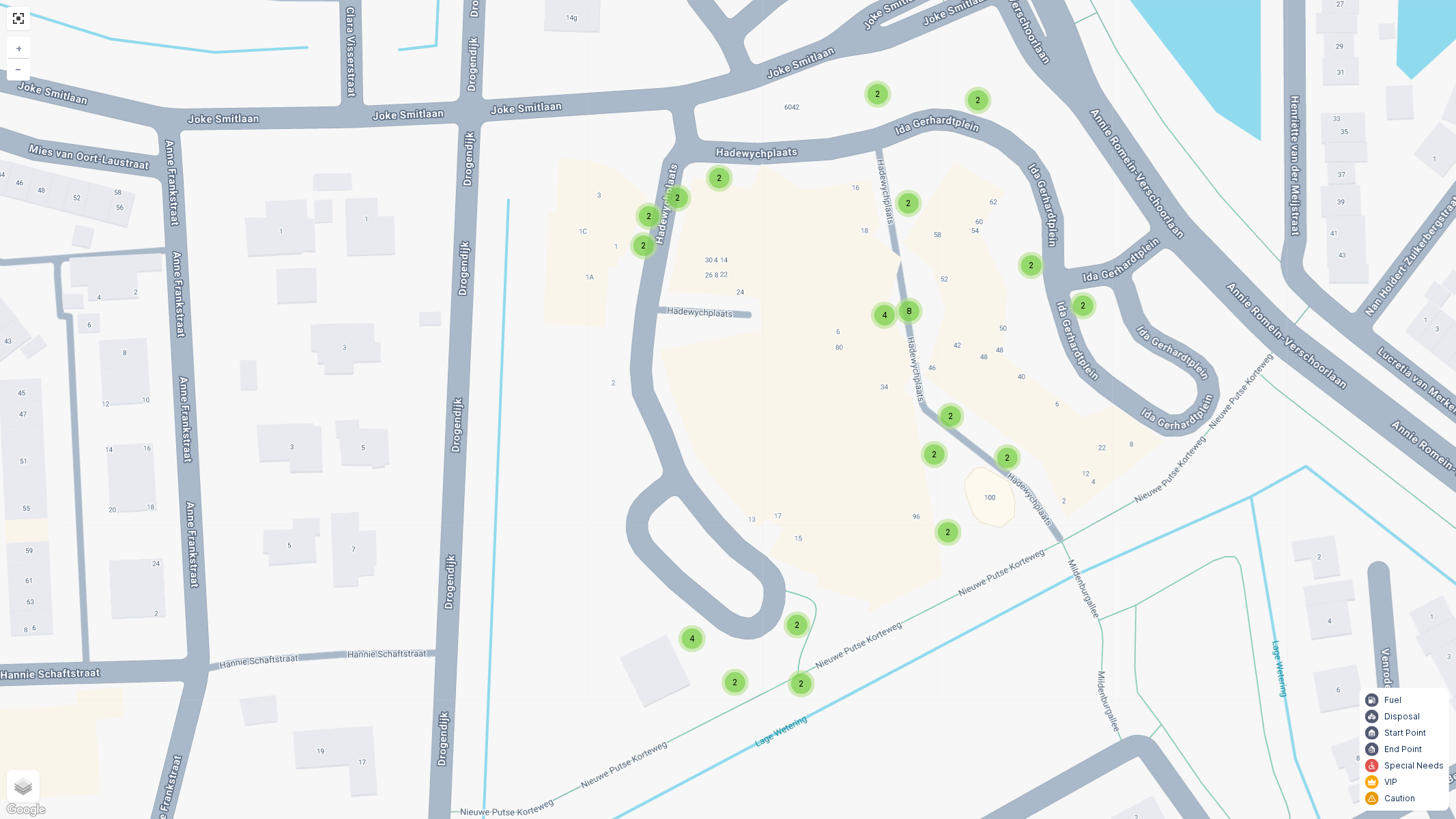
drag, startPoint x: 1217, startPoint y: 360, endPoint x: 1234, endPoint y: 261, distance: 100.4
click at [1234, 261] on div "4 2 2 4 2 2 4 2 2 2 2 2 4 2 2 2 2 2 2 2 2 2 2 2 2 4 2 2 2 2 2 2 2 2 2 2 2 4 8 +…" at bounding box center [728, 410] width 1456 height 819
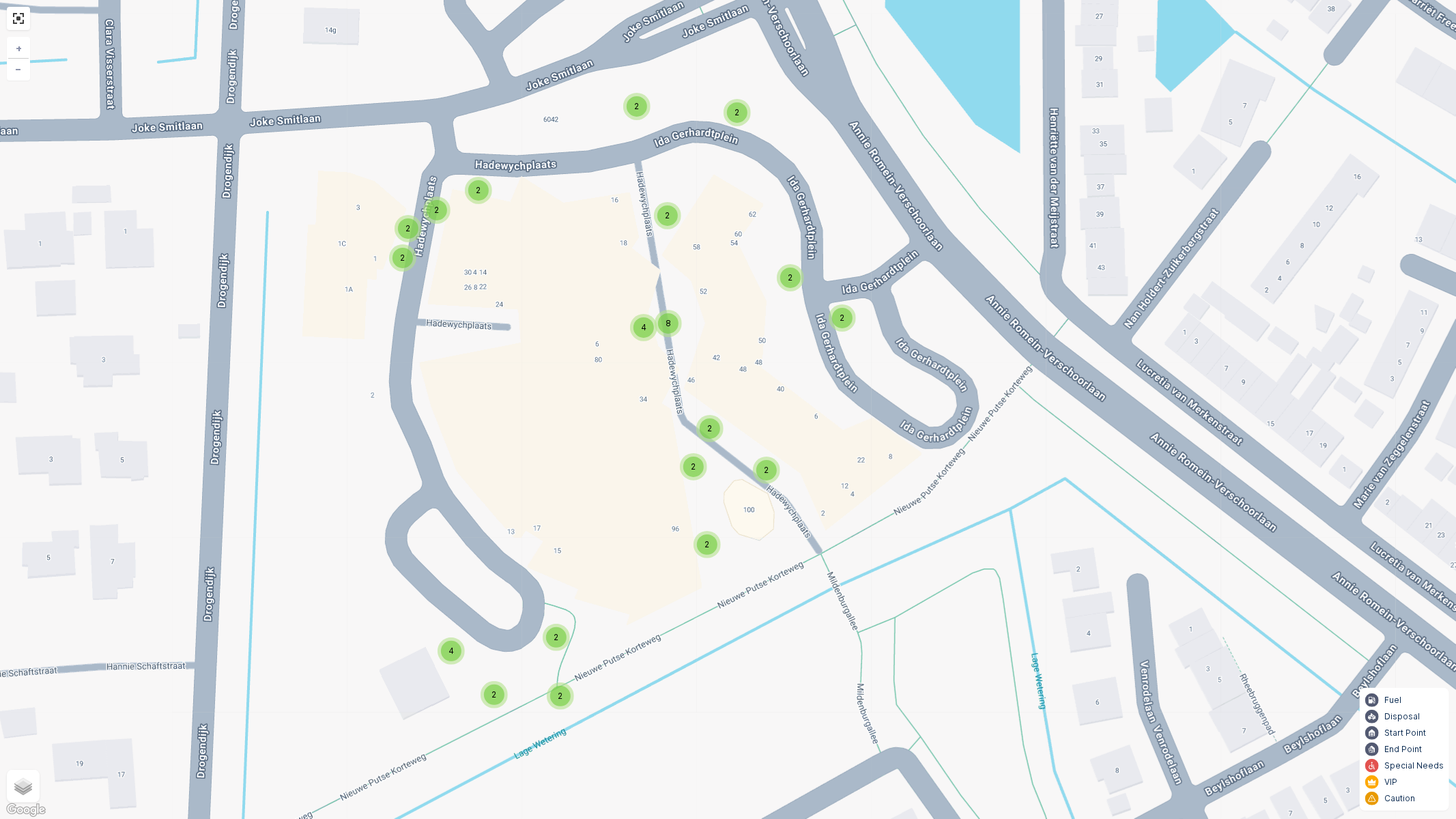
drag, startPoint x: 660, startPoint y: 352, endPoint x: 769, endPoint y: 320, distance: 113.6
click at [769, 320] on div "4 2 2 4 2 2 4 2 2 2 2 2 4 2 2 2 2 2 2 2 2 2 2 2 2 4 2 2 2 2 2 2 2 2 2 2 2 4 8 +…" at bounding box center [728, 410] width 1456 height 819
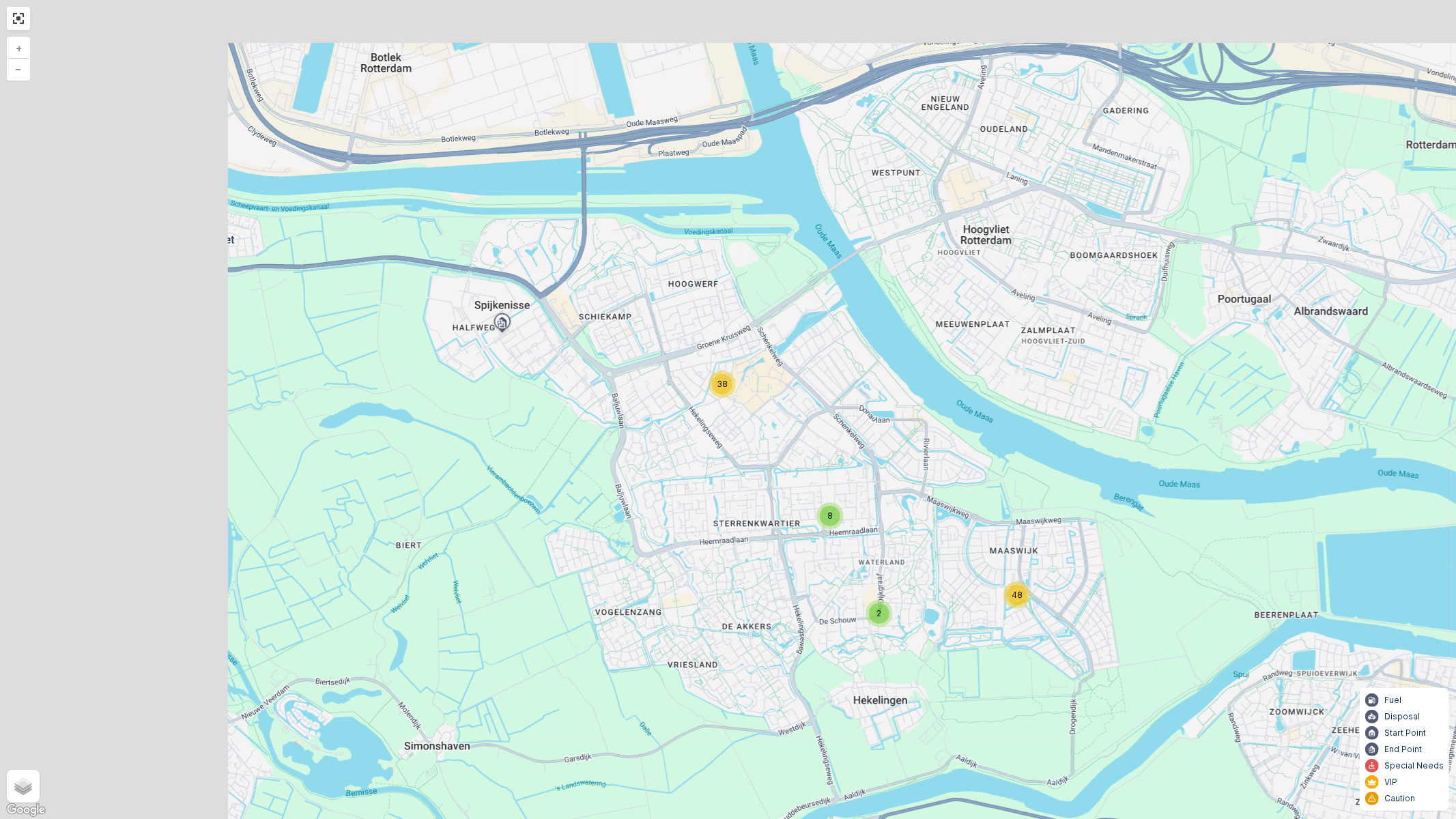
drag, startPoint x: 496, startPoint y: 242, endPoint x: 755, endPoint y: 451, distance: 332.8
click at [755, 452] on div "8 38 2 48 + − Satellite Roadmap Terrain Hybrid Leaflet Keyboard shortcuts Map D…" at bounding box center [728, 410] width 1456 height 819
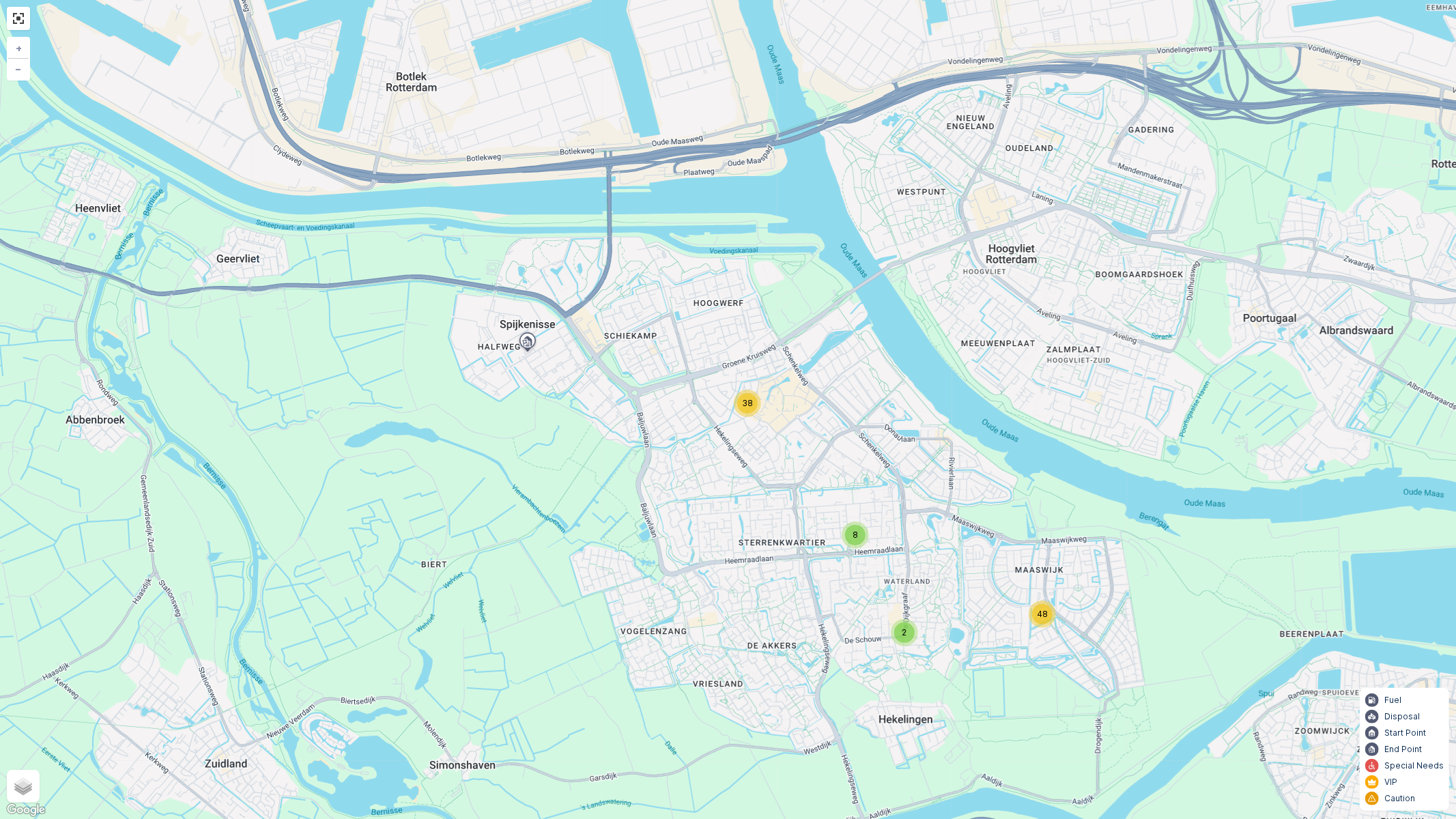
drag, startPoint x: 1072, startPoint y: 622, endPoint x: 831, endPoint y: 450, distance: 296.1
click at [831, 450] on div "8 38 2 48 + − Satellite Roadmap Terrain Hybrid Leaflet Keyboard shortcuts Map D…" at bounding box center [728, 410] width 1456 height 819
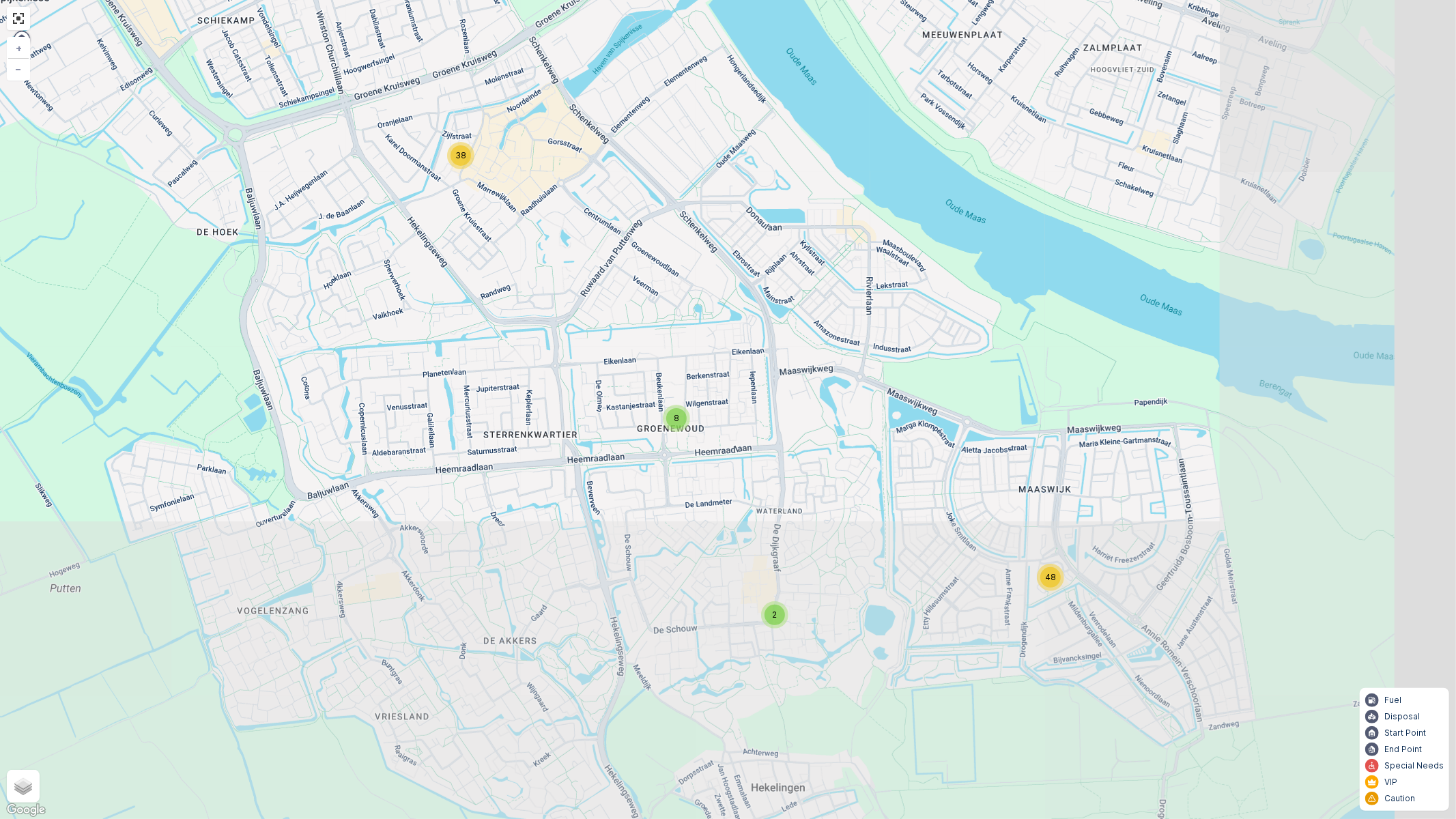
drag, startPoint x: 972, startPoint y: 619, endPoint x: 686, endPoint y: 310, distance: 421.0
click at [686, 310] on div "8 38 2 48 + − Satellite Roadmap Terrain Hybrid Leaflet Keyboard shortcuts Map D…" at bounding box center [728, 410] width 1456 height 819
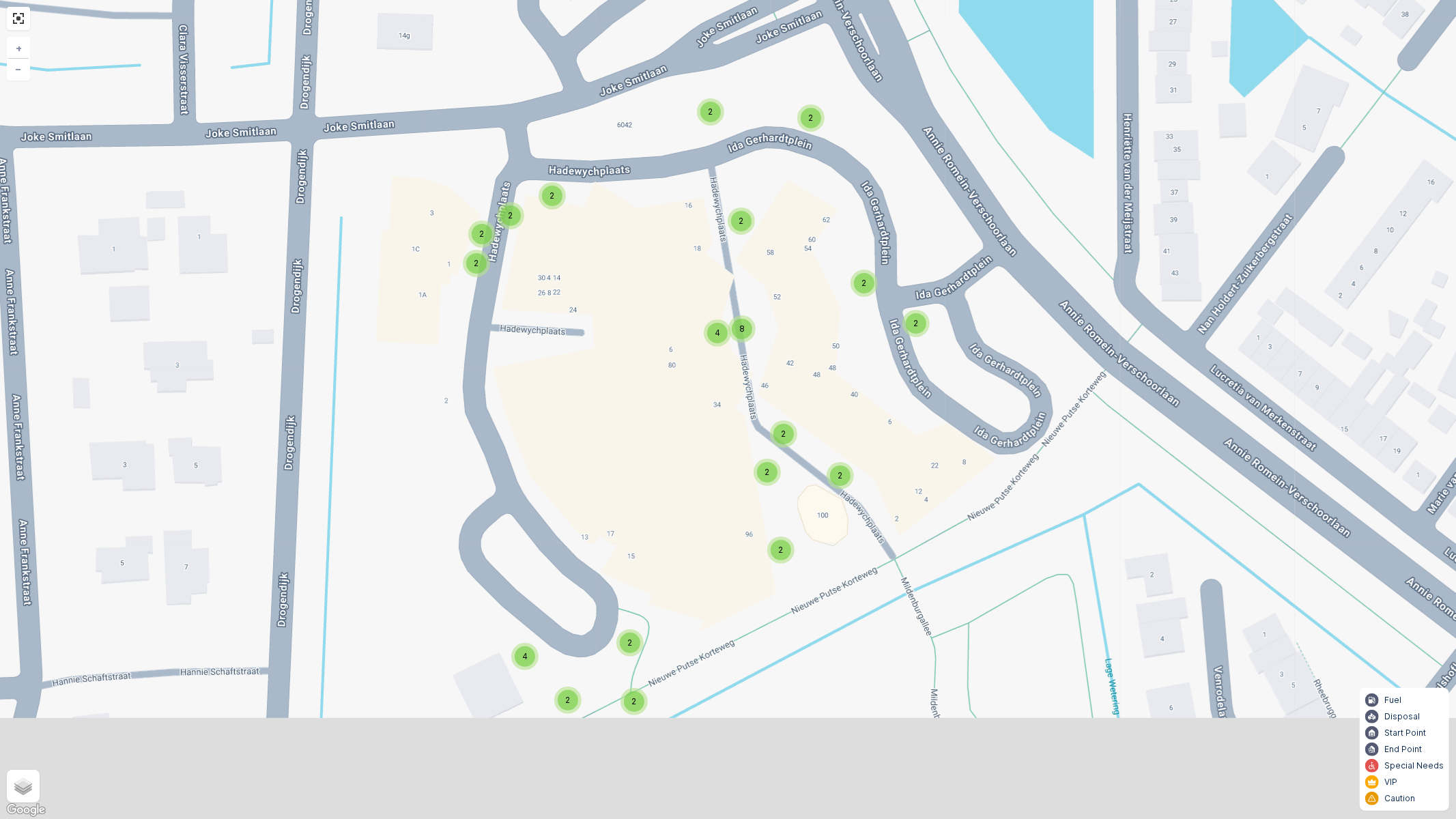
drag, startPoint x: 1059, startPoint y: 621, endPoint x: 1087, endPoint y: 502, distance: 122.2
click at [1087, 502] on div "4 2 2 4 2 2 4 2 2 2 2 2 4 2 2 2 2 2 2 2 2 2 2 2 2 4 2 2 2 2 2 2 2 2 2 2 2 4 8 +…" at bounding box center [728, 410] width 1456 height 819
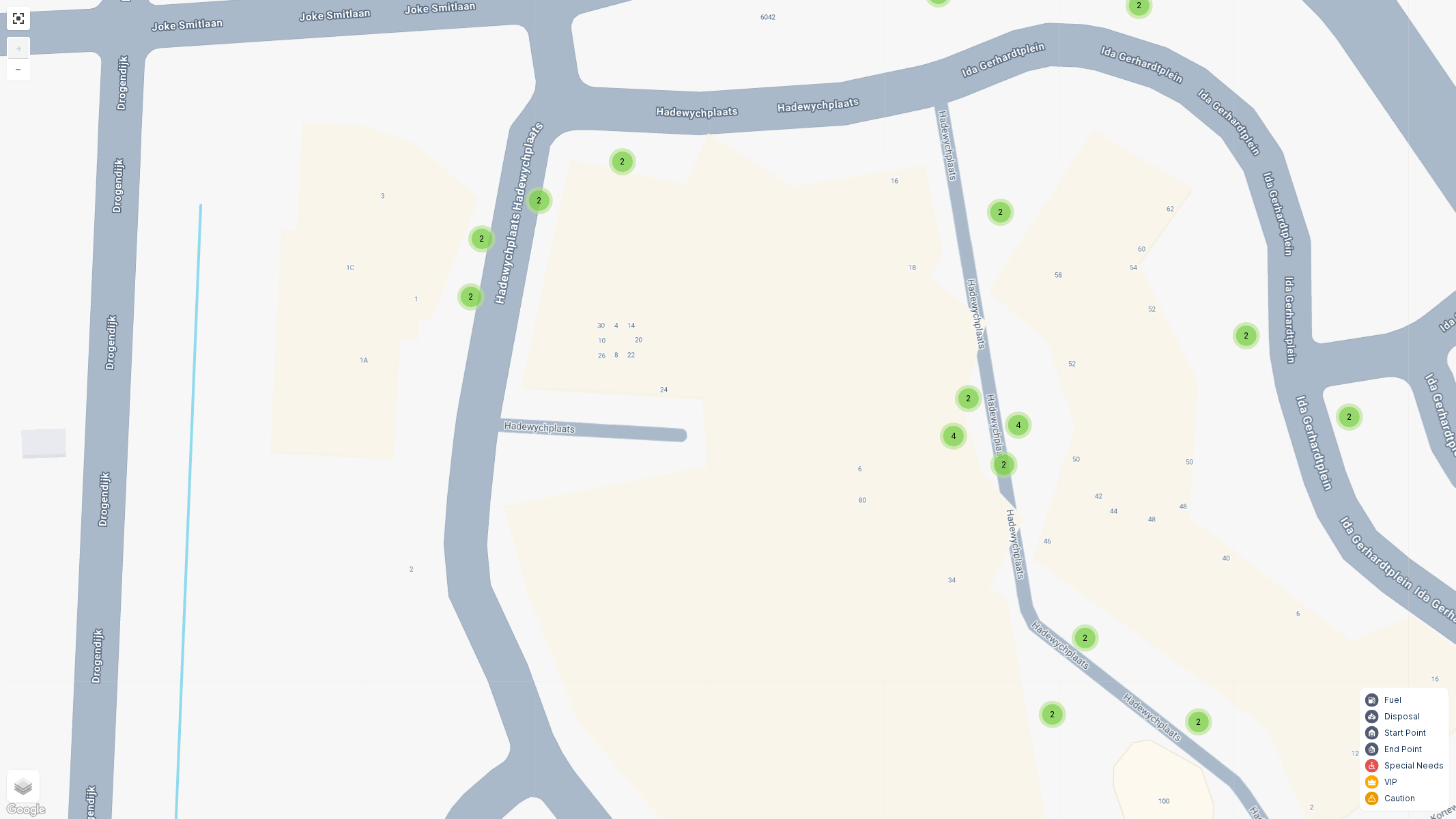
click at [466, 297] on div "2" at bounding box center [471, 297] width 21 height 21
click at [483, 247] on div "2" at bounding box center [482, 239] width 21 height 21
click at [538, 203] on span "2" at bounding box center [539, 200] width 4 height 10
click at [620, 166] on span "2" at bounding box center [622, 161] width 4 height 10
click at [1001, 220] on div "2" at bounding box center [1001, 213] width 21 height 21
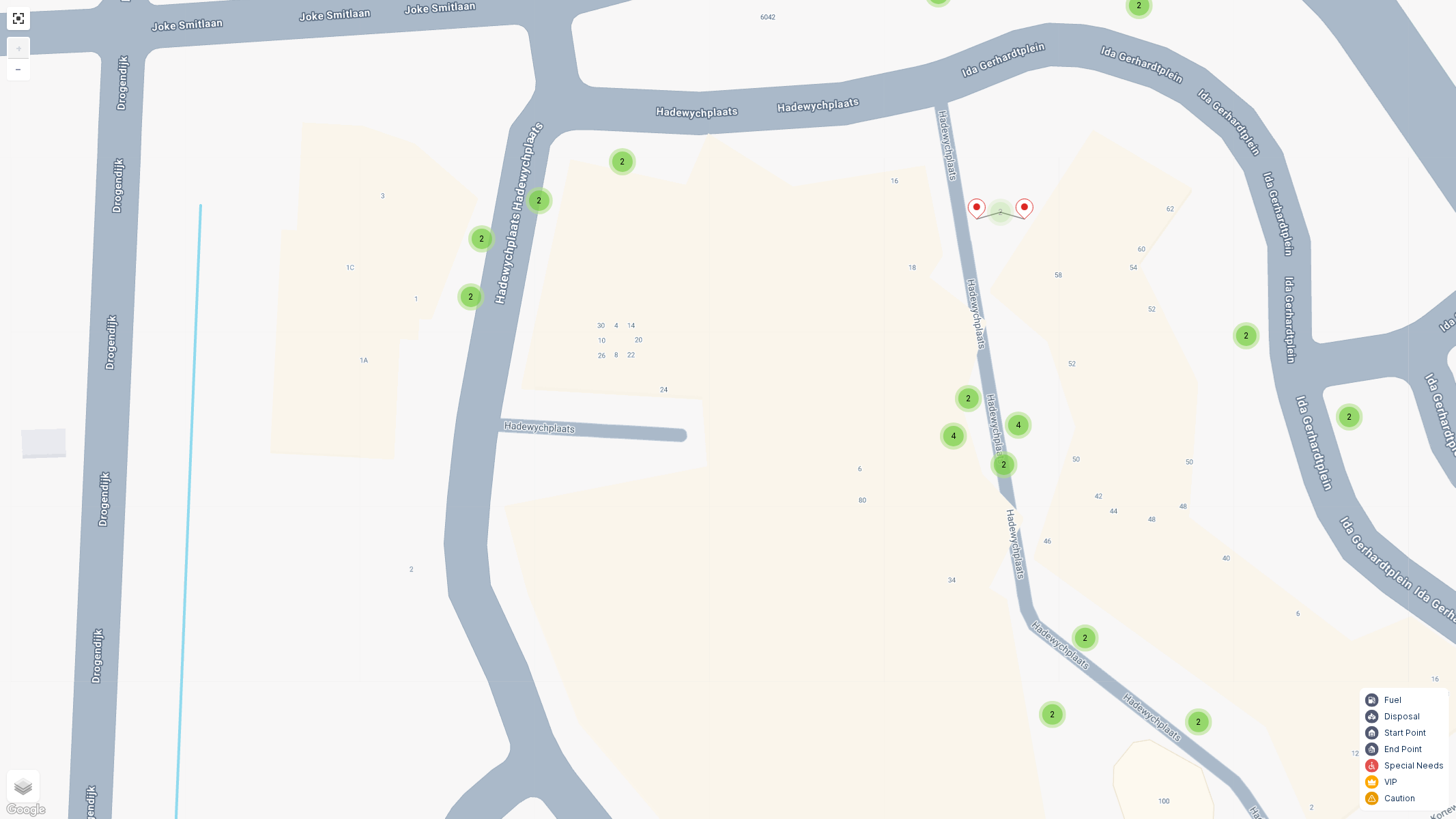
click at [1256, 347] on div "2 2 2 2 2 2 2 2 2 2 2 2 2 2 2 4 2 2 2 2 2 2 2 2 2 2 2 2 2 2 2 2 2 2 2 2 2 2 2 2…" at bounding box center [728, 410] width 1456 height 819
click at [1248, 343] on div "2" at bounding box center [1247, 336] width 21 height 21
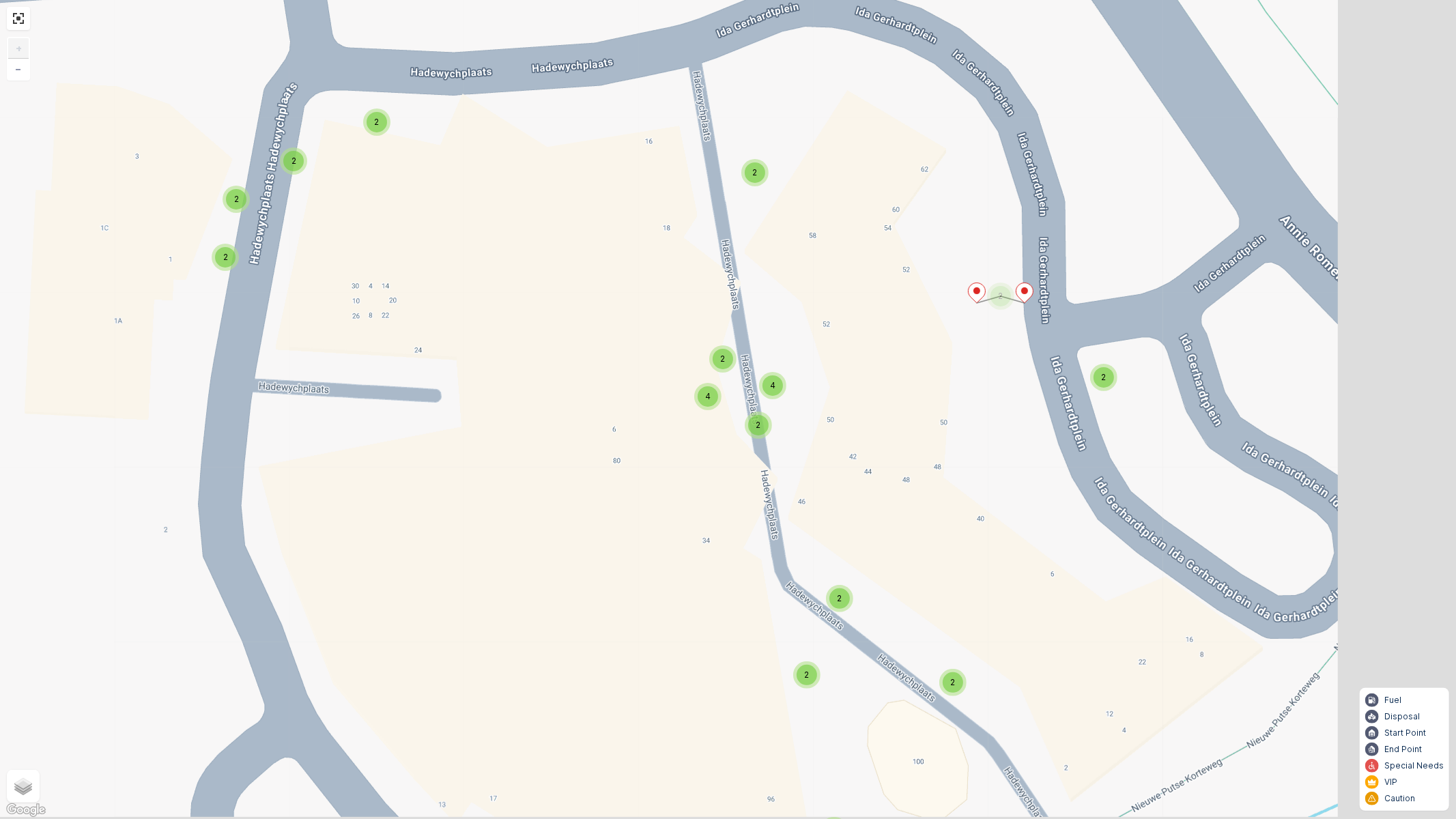
drag, startPoint x: 1272, startPoint y: 482, endPoint x: 1041, endPoint y: 421, distance: 238.9
click at [1026, 441] on div "2 2 2 2 2 2 2 2 2 2 2 2 2 2 2 4 2 2 2 2 2 2 2 2 2 2 2 2 2 2 2 2 2 2 2 2 2 2 2 2…" at bounding box center [728, 410] width 1456 height 819
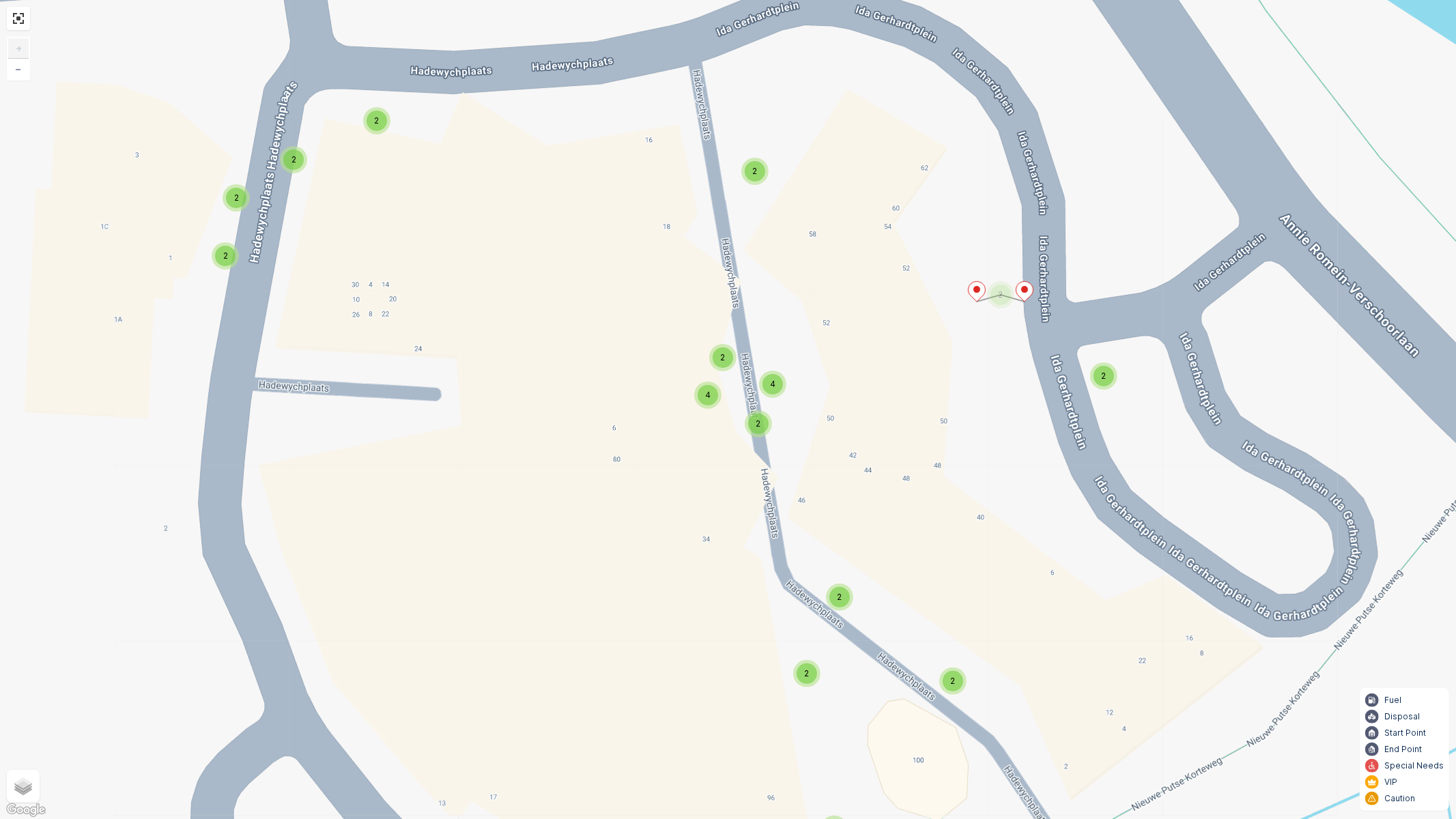
click at [1106, 380] on span "2" at bounding box center [1104, 376] width 4 height 10
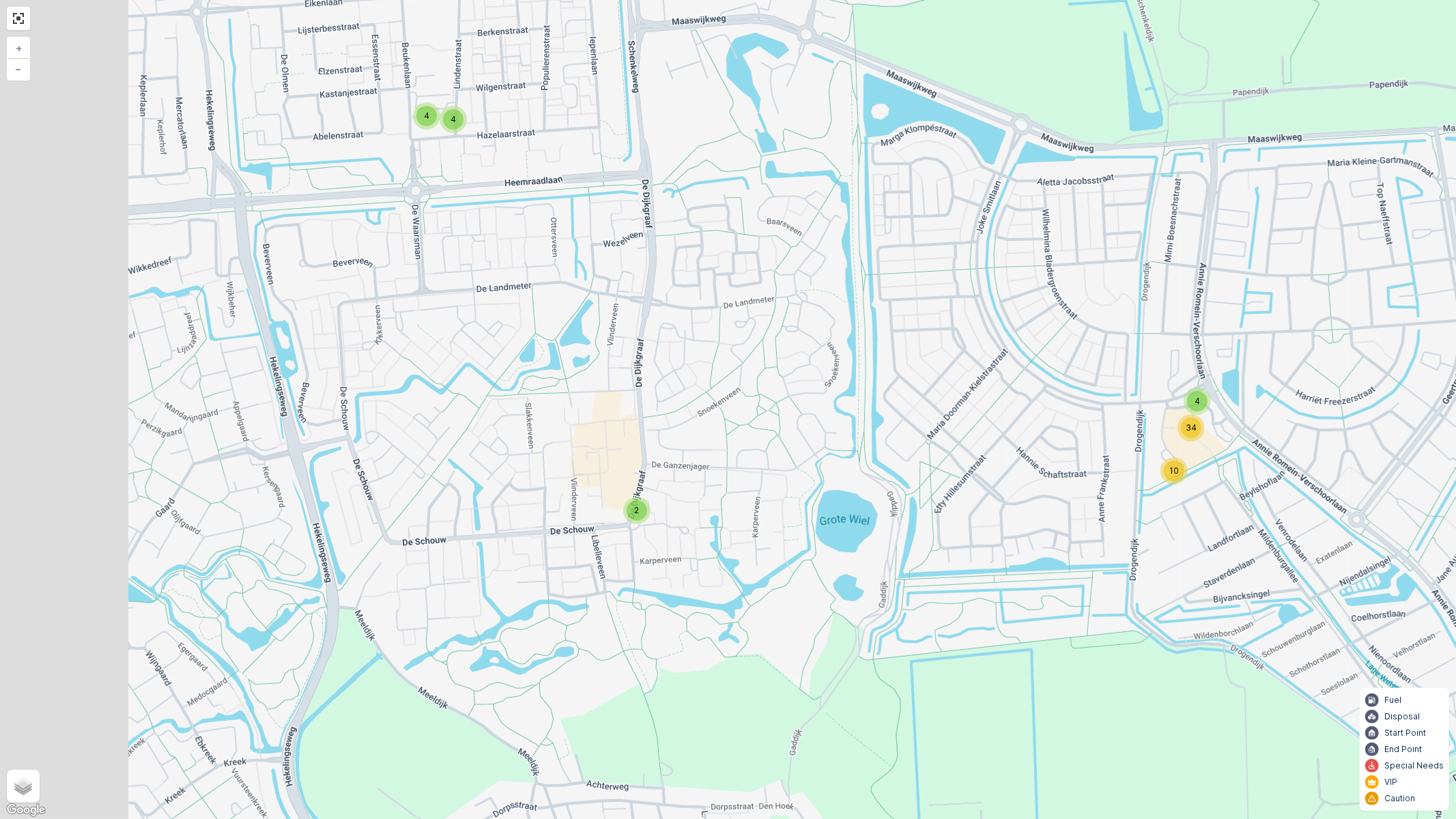
drag, startPoint x: 717, startPoint y: 518, endPoint x: 771, endPoint y: 500, distance: 56.9
click at [771, 500] on div "4 4 12 6 8 12 2 4 10 34 + − Satellite Roadmap Terrain Hybrid Leaflet Keyboard s…" at bounding box center [728, 410] width 1456 height 819
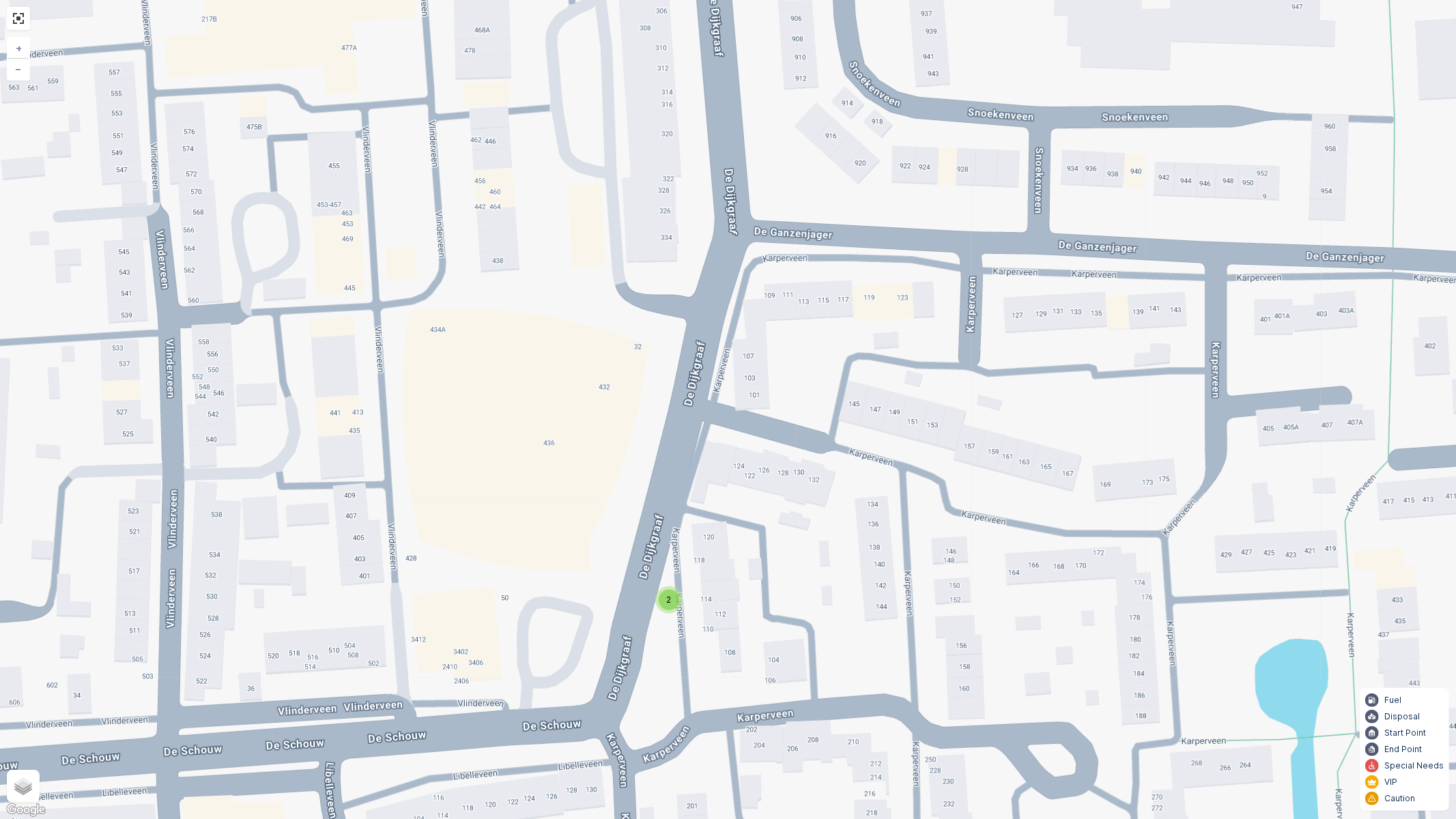
click at [667, 604] on span "2" at bounding box center [668, 599] width 4 height 10
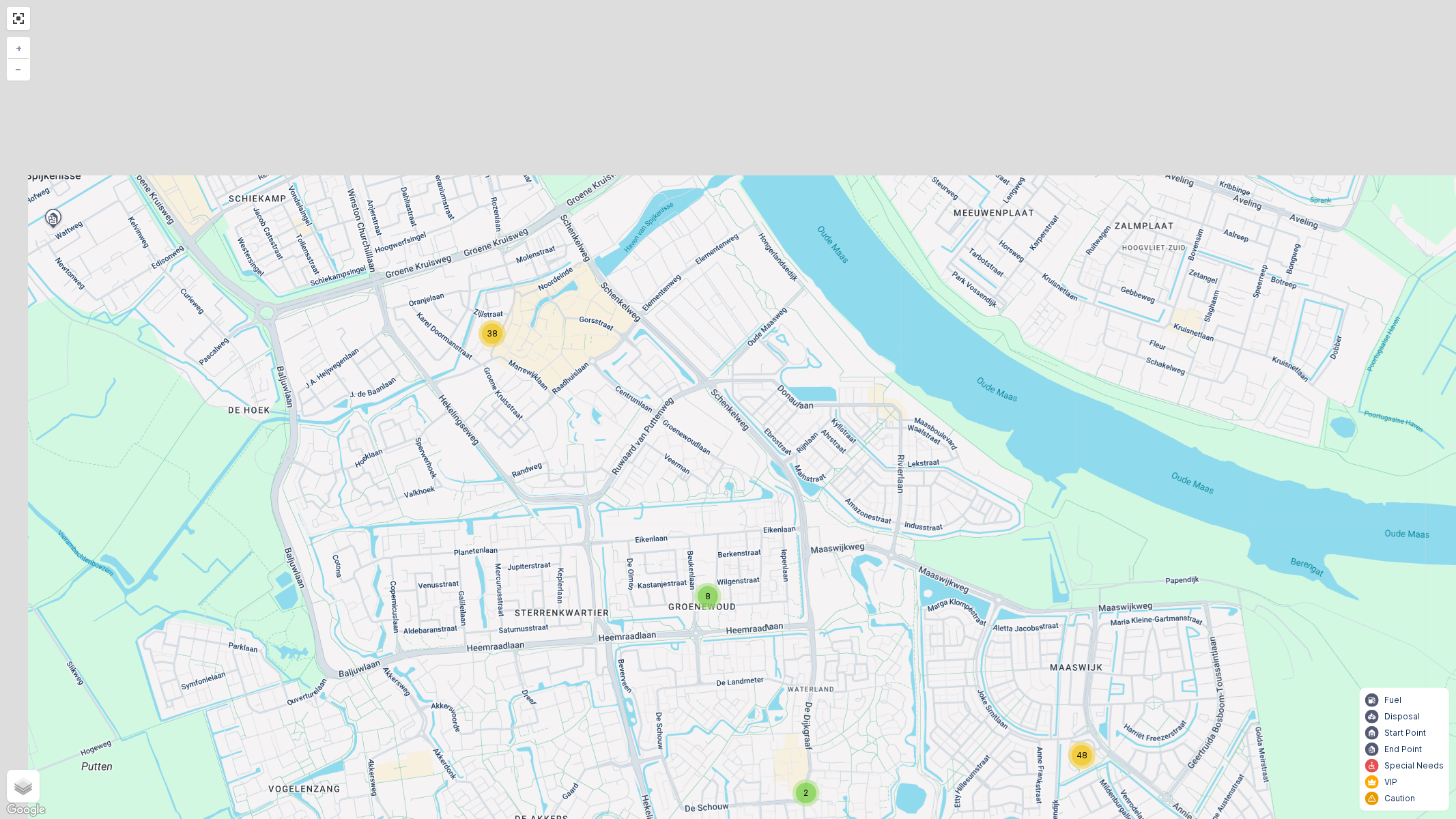
drag, startPoint x: 521, startPoint y: 255, endPoint x: 639, endPoint y: 511, distance: 281.9
click at [639, 511] on div "8 38 2 48 + − Satellite Roadmap Terrain Hybrid Leaflet Keyboard shortcuts Map D…" at bounding box center [728, 410] width 1456 height 819
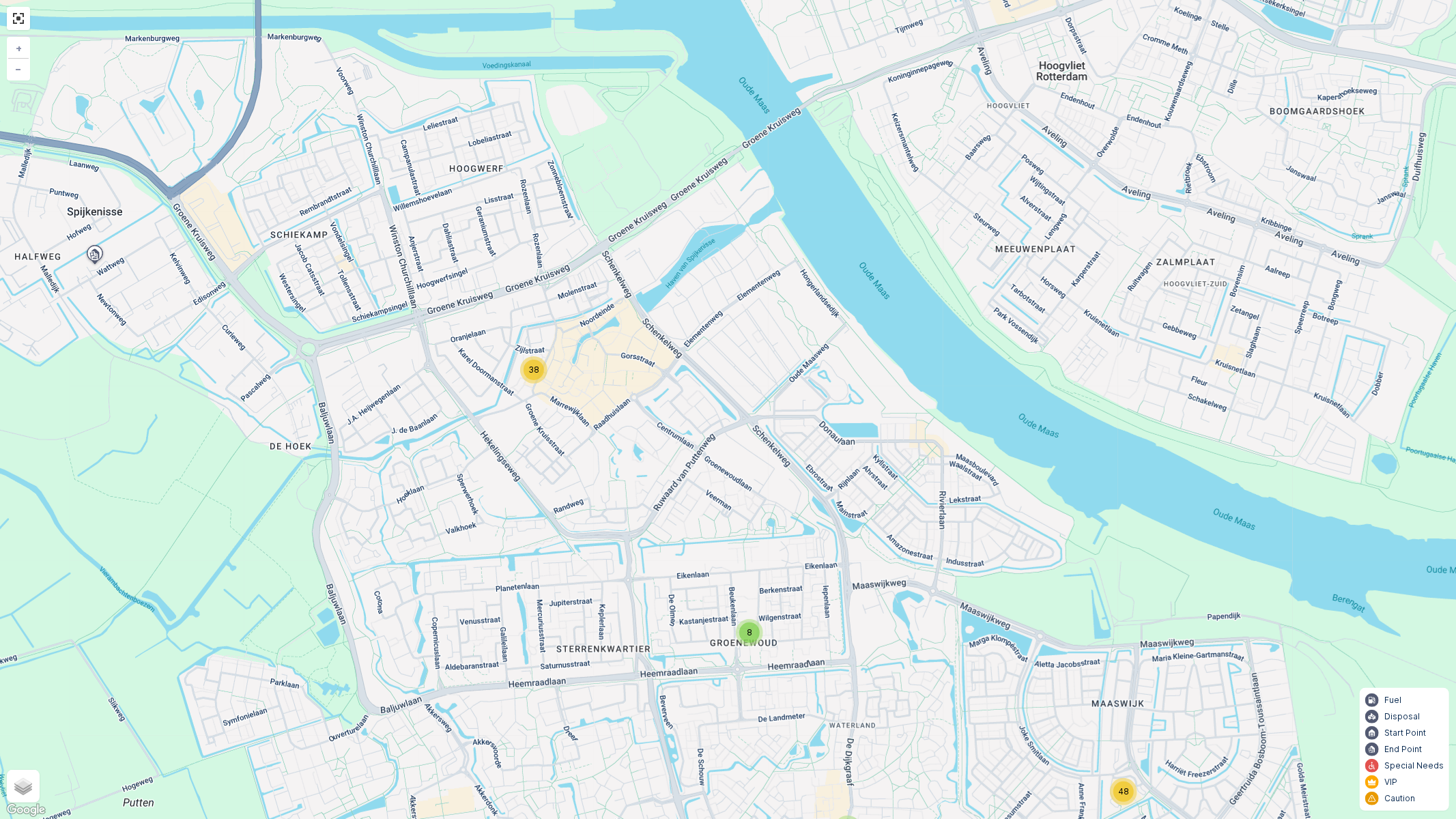
drag, startPoint x: 512, startPoint y: 357, endPoint x: 553, endPoint y: 393, distance: 54.6
click at [553, 393] on div "8 38 2 48 + − Satellite Roadmap Terrain Hybrid Leaflet Keyboard shortcuts Map D…" at bounding box center [728, 410] width 1456 height 819
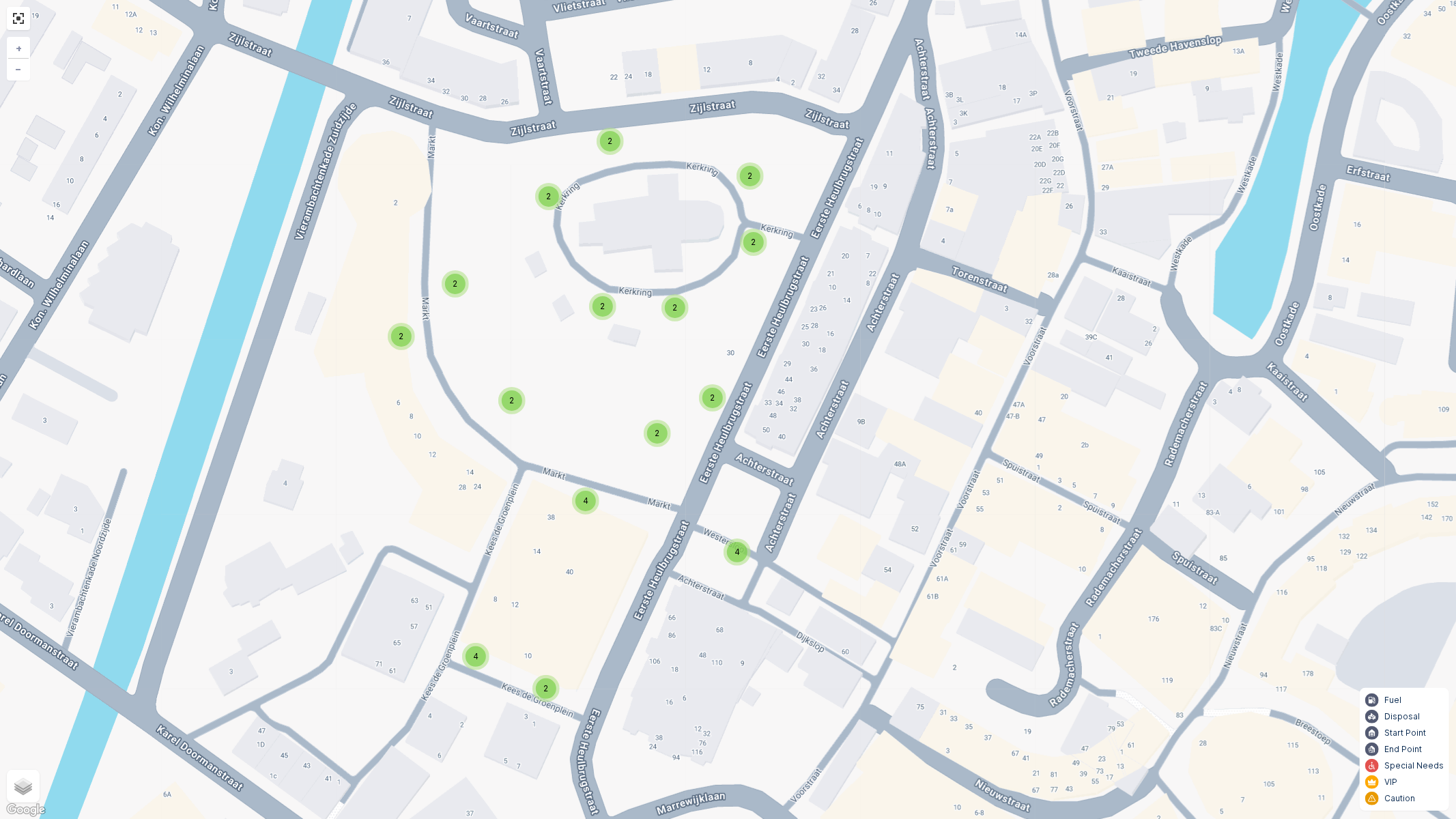
drag, startPoint x: 547, startPoint y: 222, endPoint x: 856, endPoint y: 337, distance: 329.7
click at [854, 337] on div "4 2 2 4 2 2 4 2 2 2 2 2 4 2 2 2 2 2 2 2 2 2 2 2 2 4 2 2 2 2 2 2 2 2 2 2 2 4 8 +…" at bounding box center [728, 410] width 1456 height 819
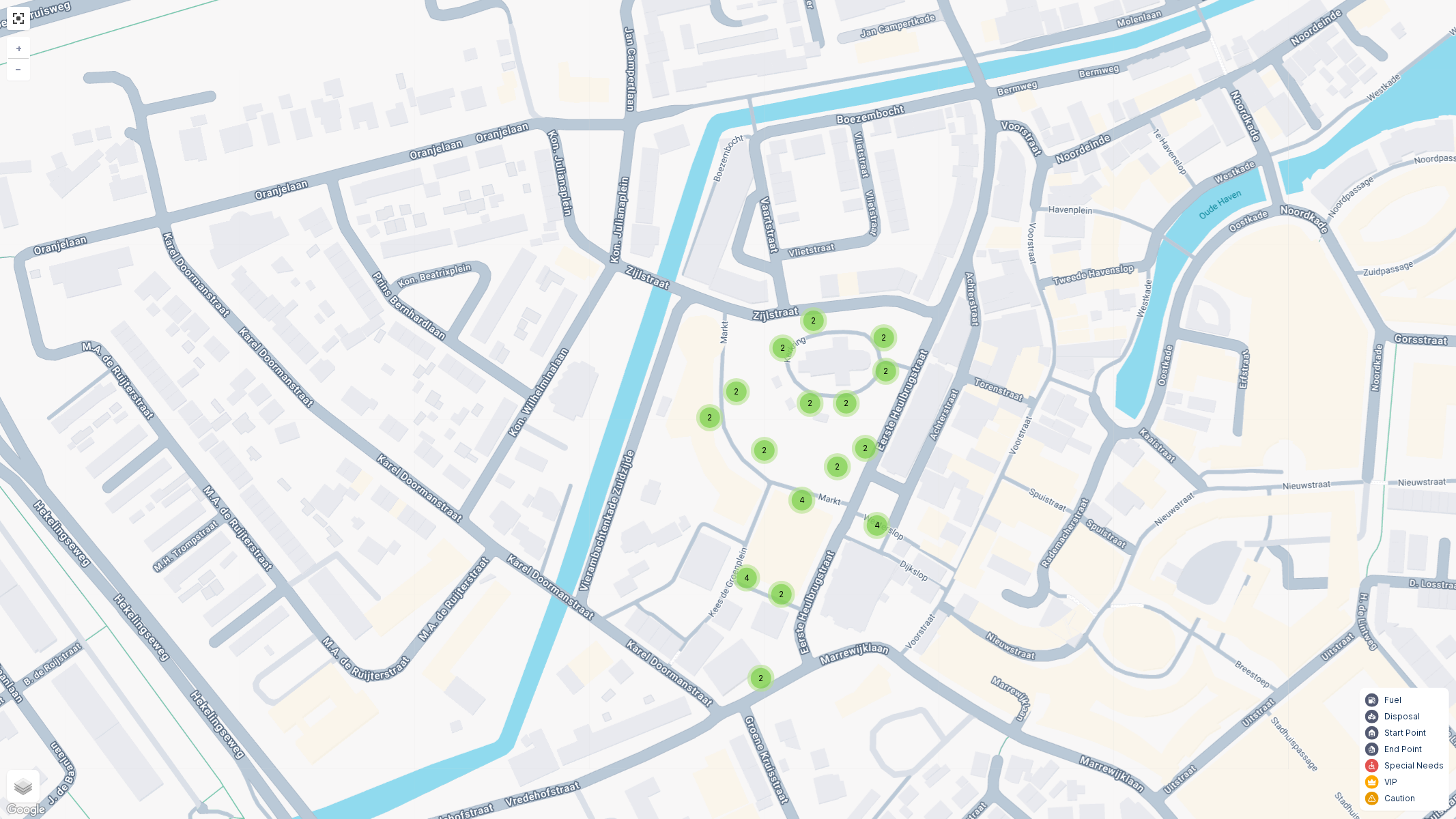
click at [804, 506] on div "4" at bounding box center [802, 501] width 21 height 21
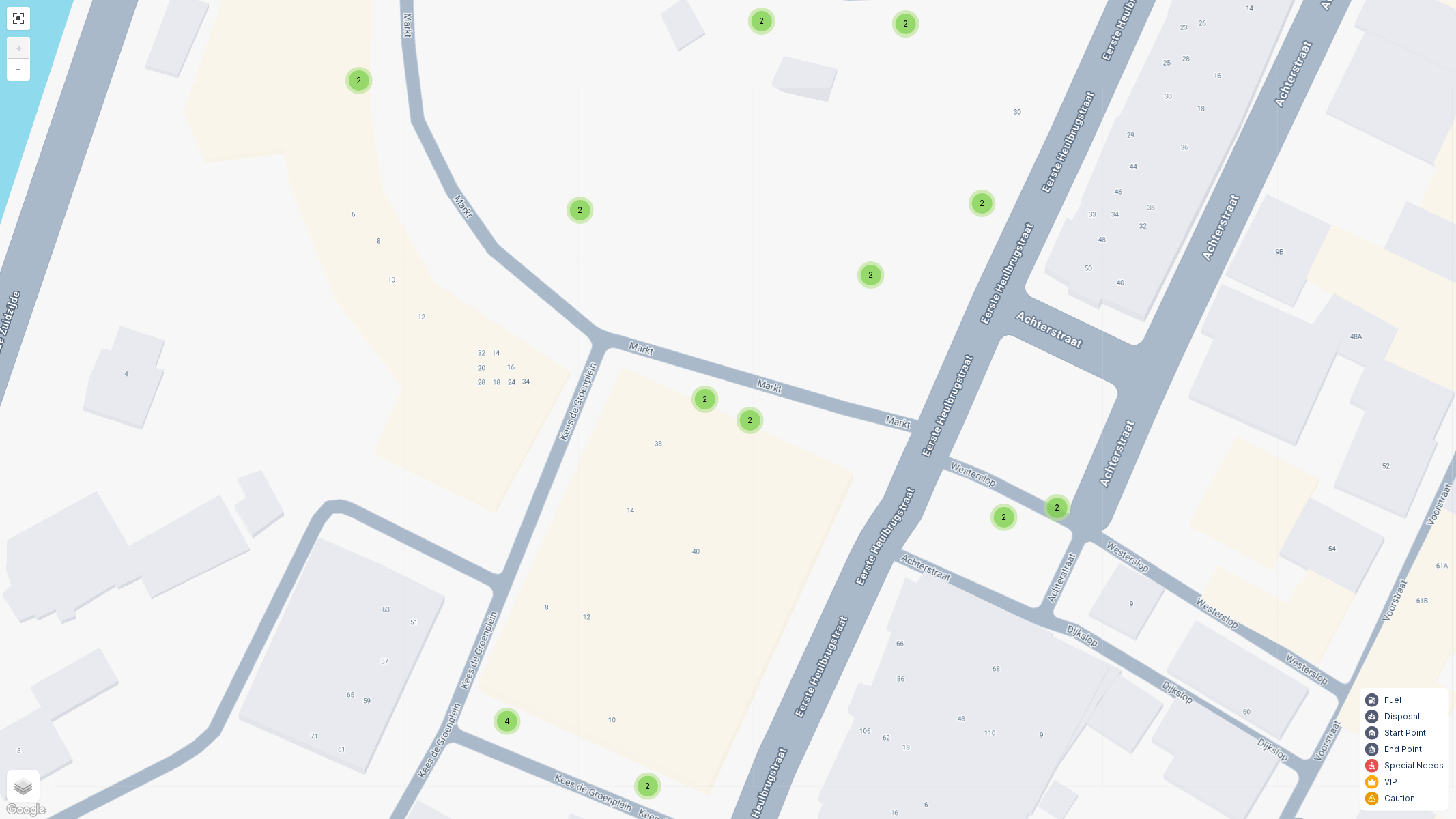
click at [747, 425] on div "2" at bounding box center [750, 421] width 21 height 21
click at [702, 399] on span "2" at bounding box center [704, 399] width 4 height 10
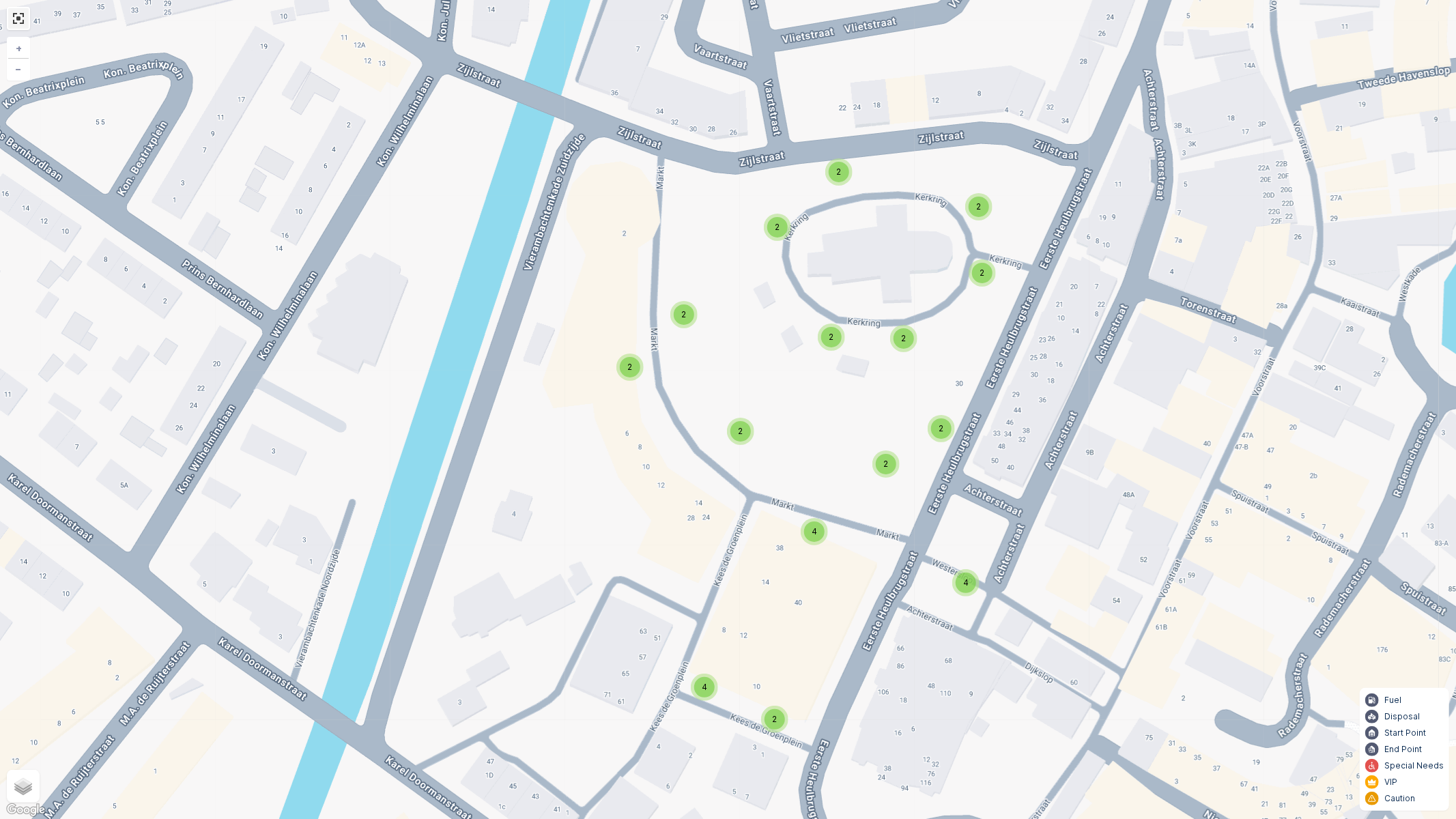
click at [17, 17] on link at bounding box center [18, 18] width 21 height 21
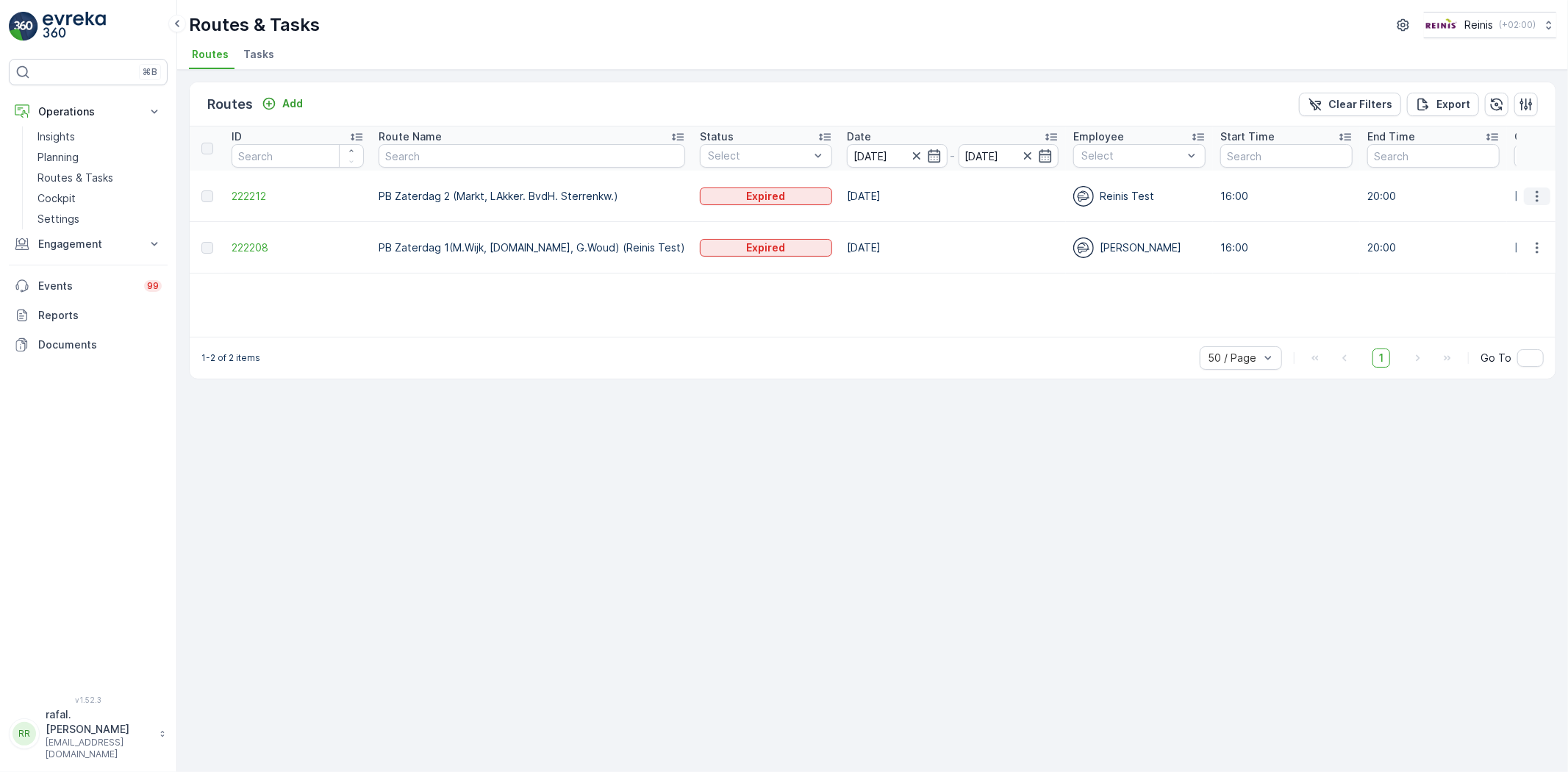
click at [1540, 191] on icon "button" at bounding box center [1537, 196] width 15 height 15
click at [1518, 213] on span "See More Details" at bounding box center [1502, 218] width 85 height 15
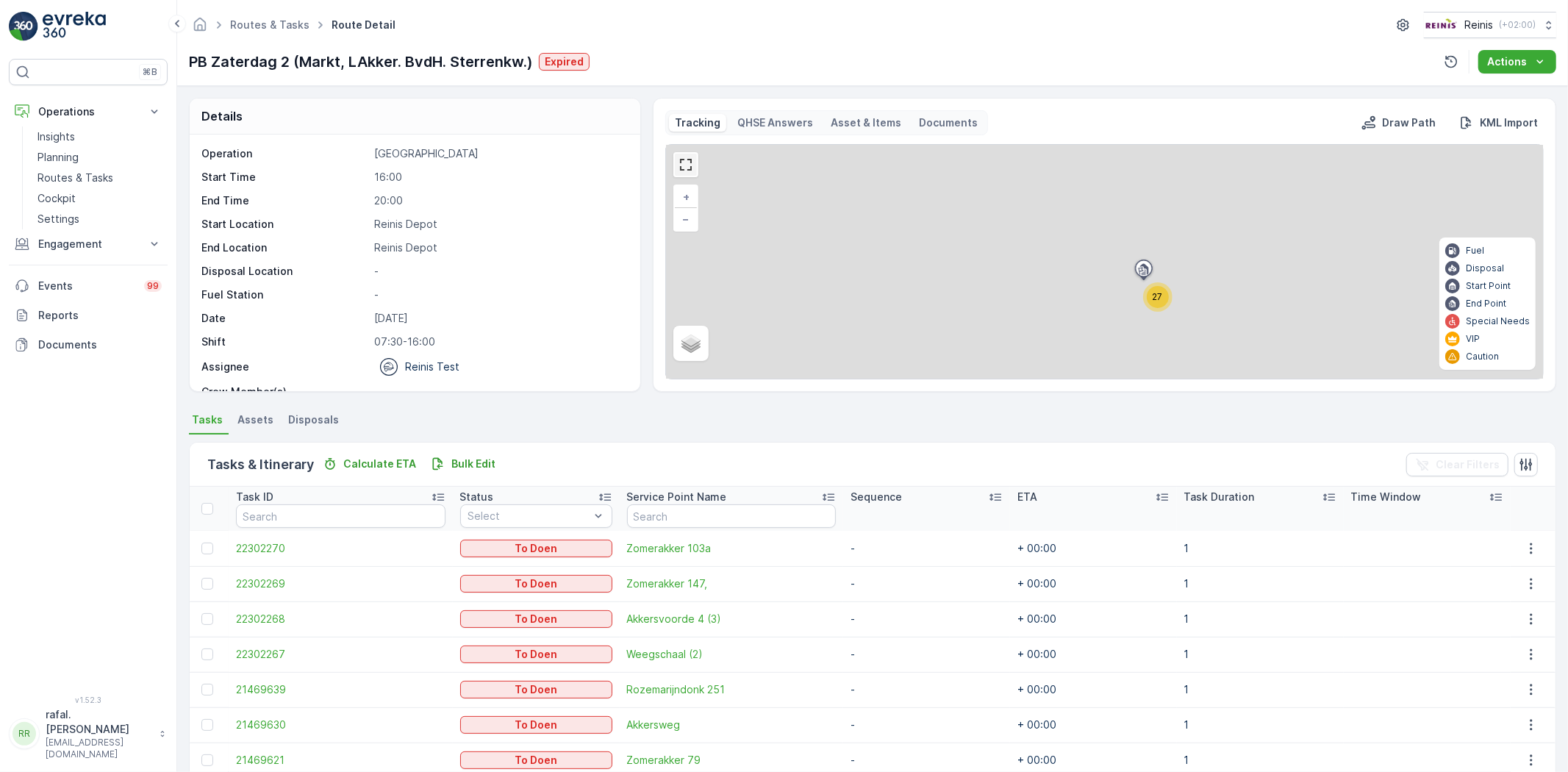
click at [680, 172] on link at bounding box center [686, 165] width 23 height 23
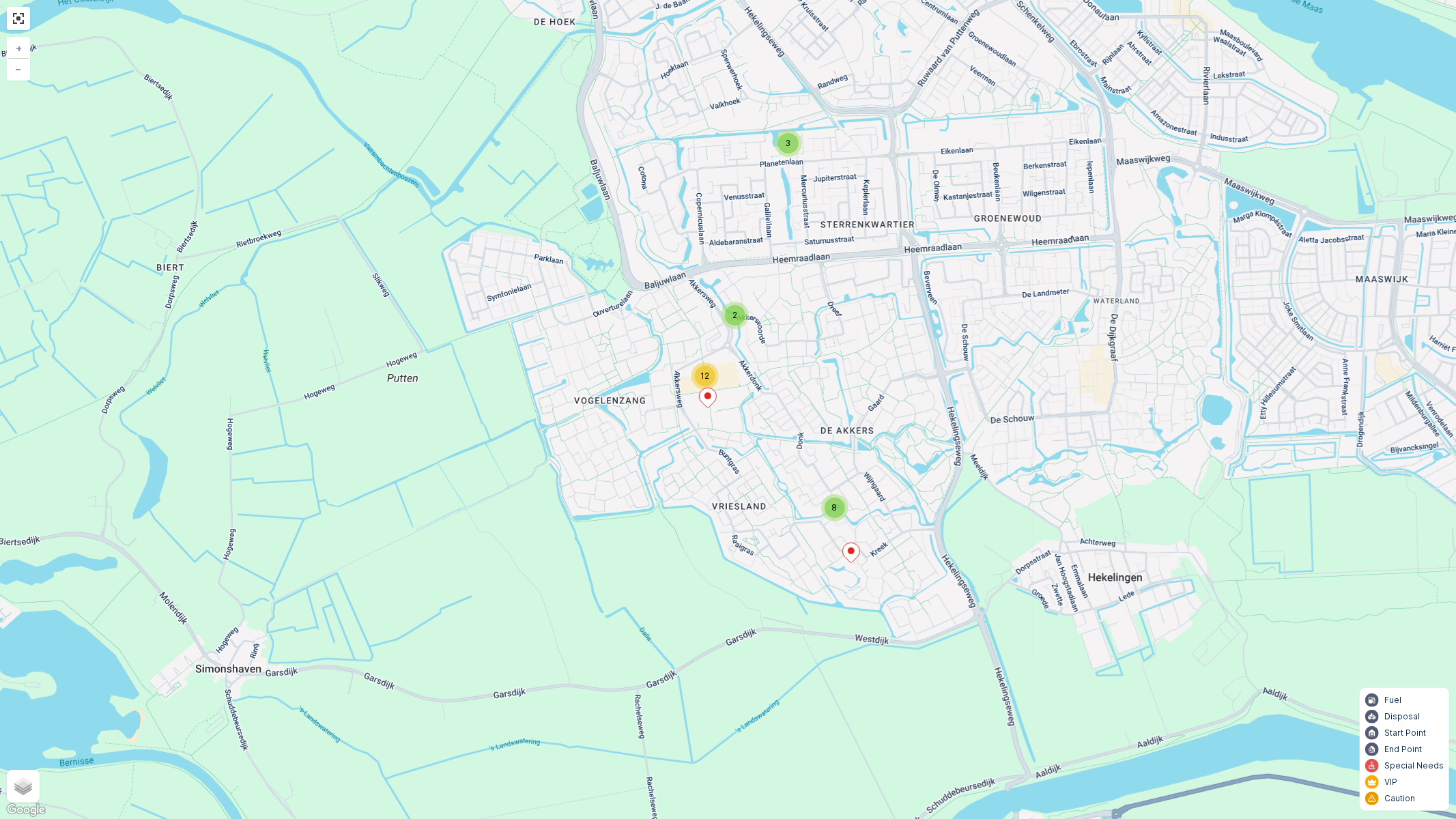
drag, startPoint x: 782, startPoint y: 296, endPoint x: 948, endPoint y: 398, distance: 194.8
click at [945, 399] on div "3 2 12 8 + − Satellite Roadmap Terrain Hybrid Leaflet Keyboard shortcuts Map Da…" at bounding box center [728, 410] width 1456 height 819
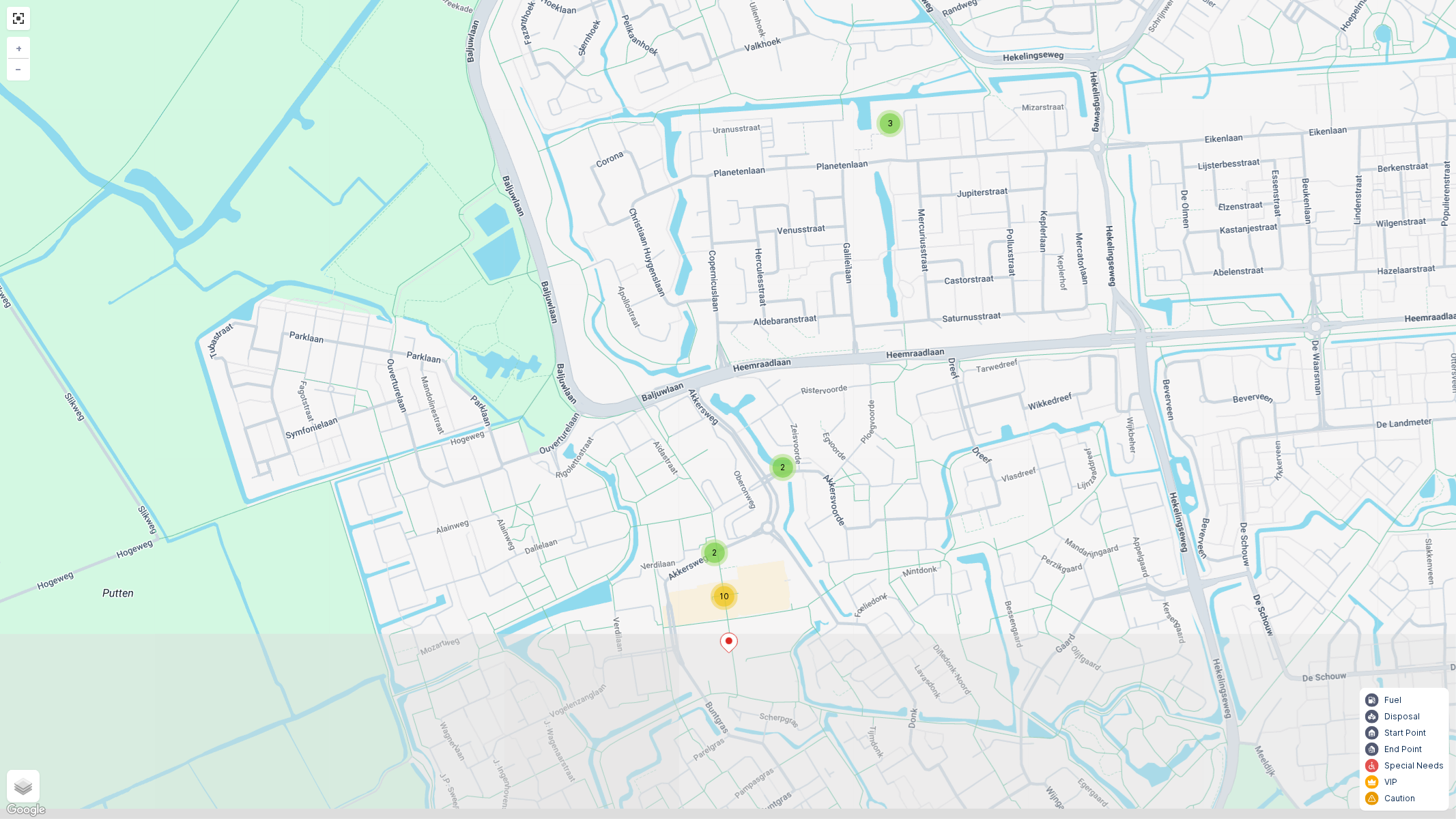
drag, startPoint x: 985, startPoint y: 570, endPoint x: 830, endPoint y: 436, distance: 204.9
click at [924, 301] on div "3 2 2 10 2 5 + − Satellite Roadmap Terrain Hybrid Leaflet Keyboard shortcuts Ma…" at bounding box center [728, 410] width 1456 height 819
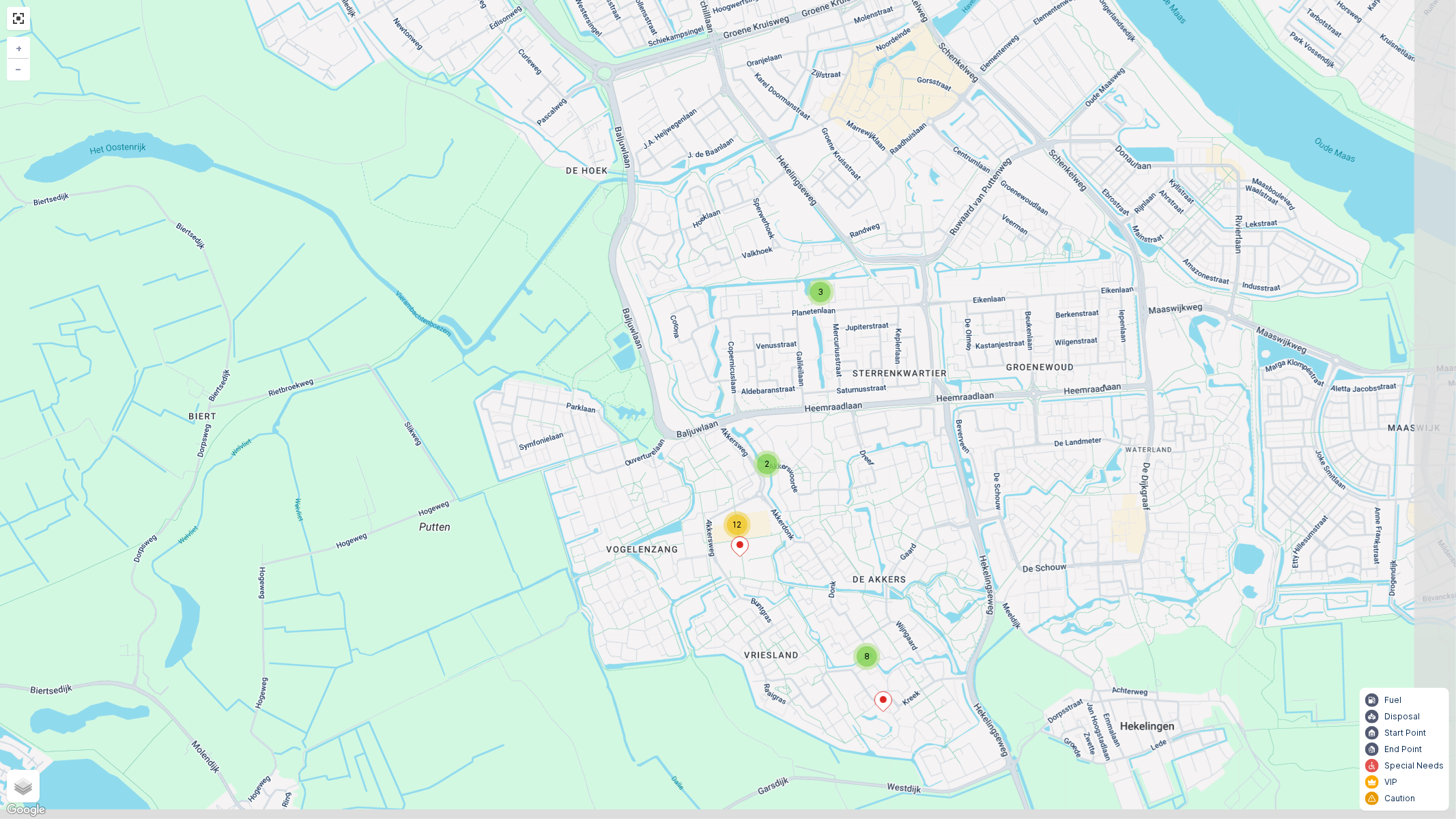
drag, startPoint x: 902, startPoint y: 607, endPoint x: 856, endPoint y: 610, distance: 46.1
click at [851, 541] on div "3 2 12 8 + − Satellite Roadmap Terrain Hybrid Leaflet Keyboard shortcuts Map Da…" at bounding box center [728, 410] width 1456 height 819
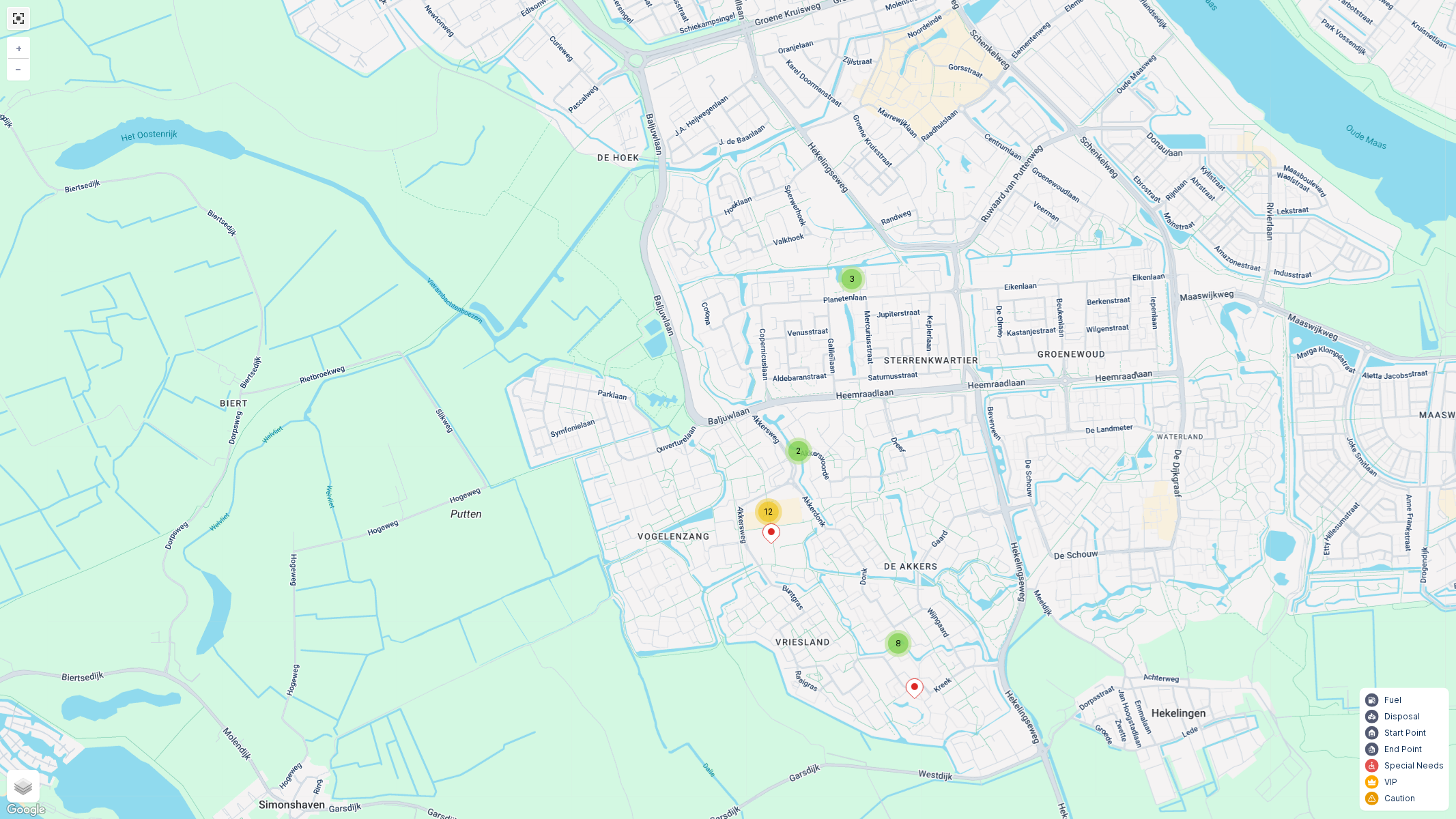
click at [18, 19] on link at bounding box center [18, 18] width 21 height 21
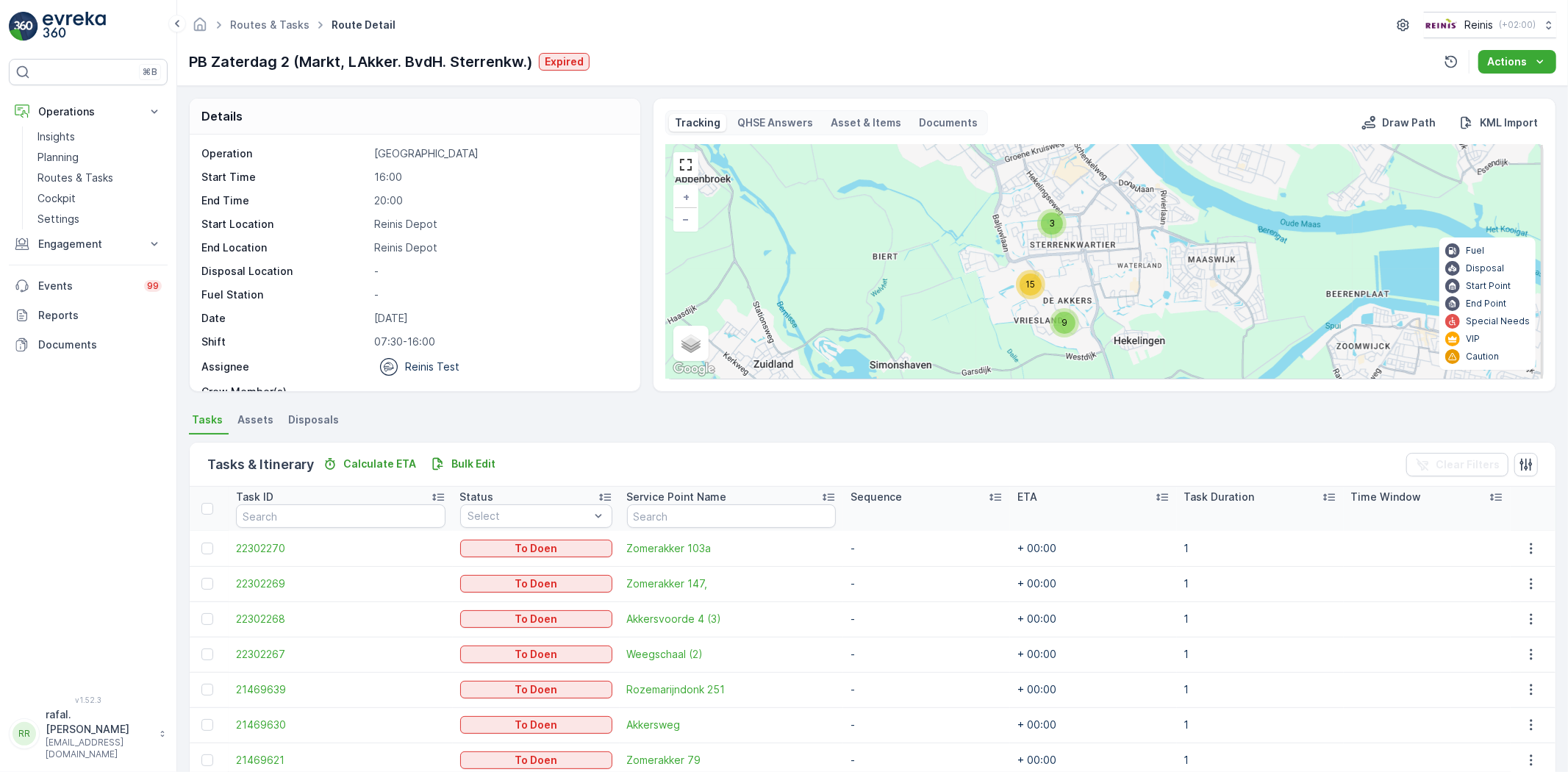
drag, startPoint x: 1238, startPoint y: 331, endPoint x: 1102, endPoint y: 280, distance: 145.2
click at [1104, 280] on div "3 15 9 + − Satellite Roadmap Terrain Hybrid Leaflet Keyboard shortcuts Map Data…" at bounding box center [1104, 261] width 877 height 234
